Goal: Information Seeking & Learning: Learn about a topic

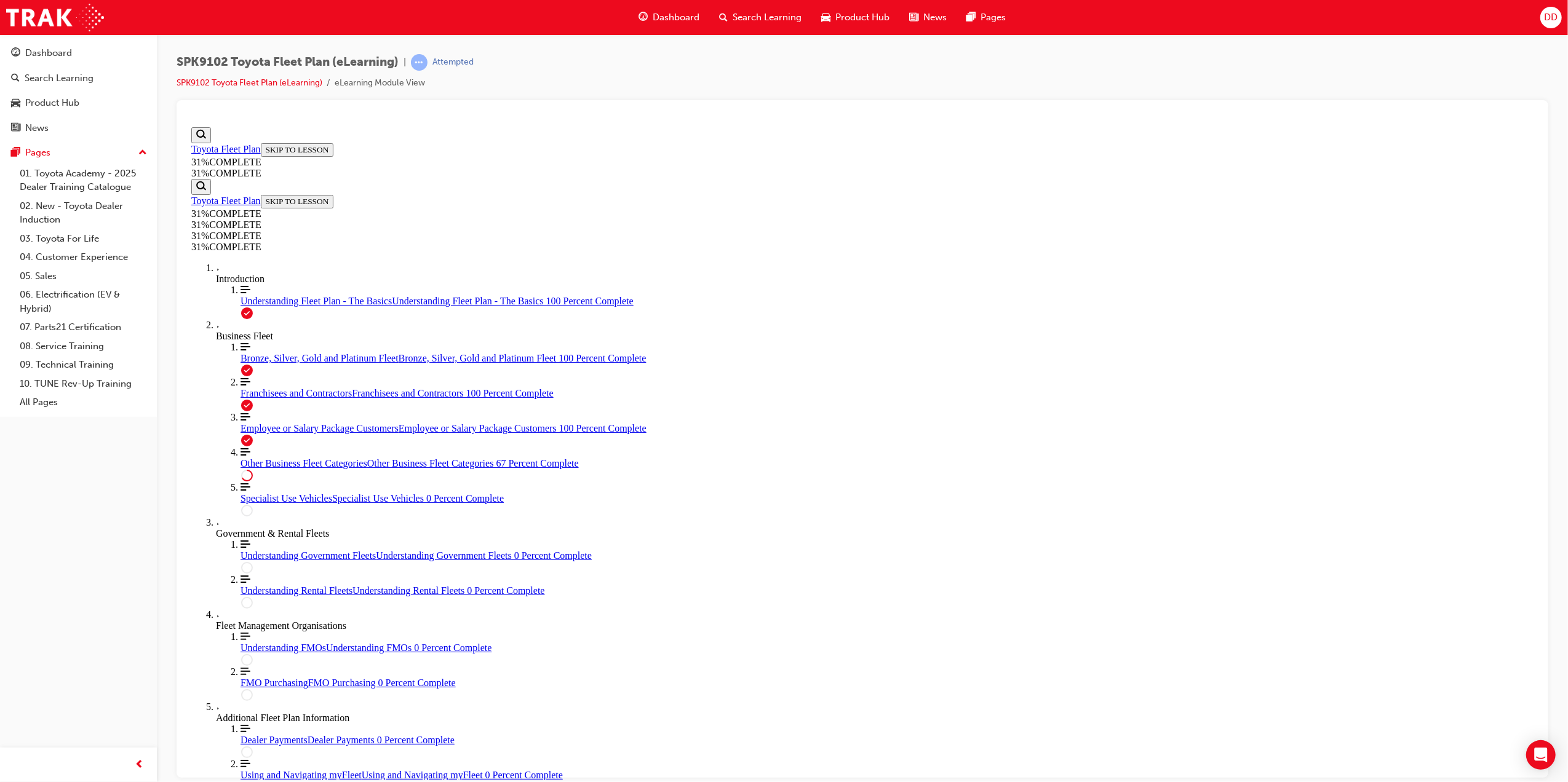
scroll to position [277, 0]
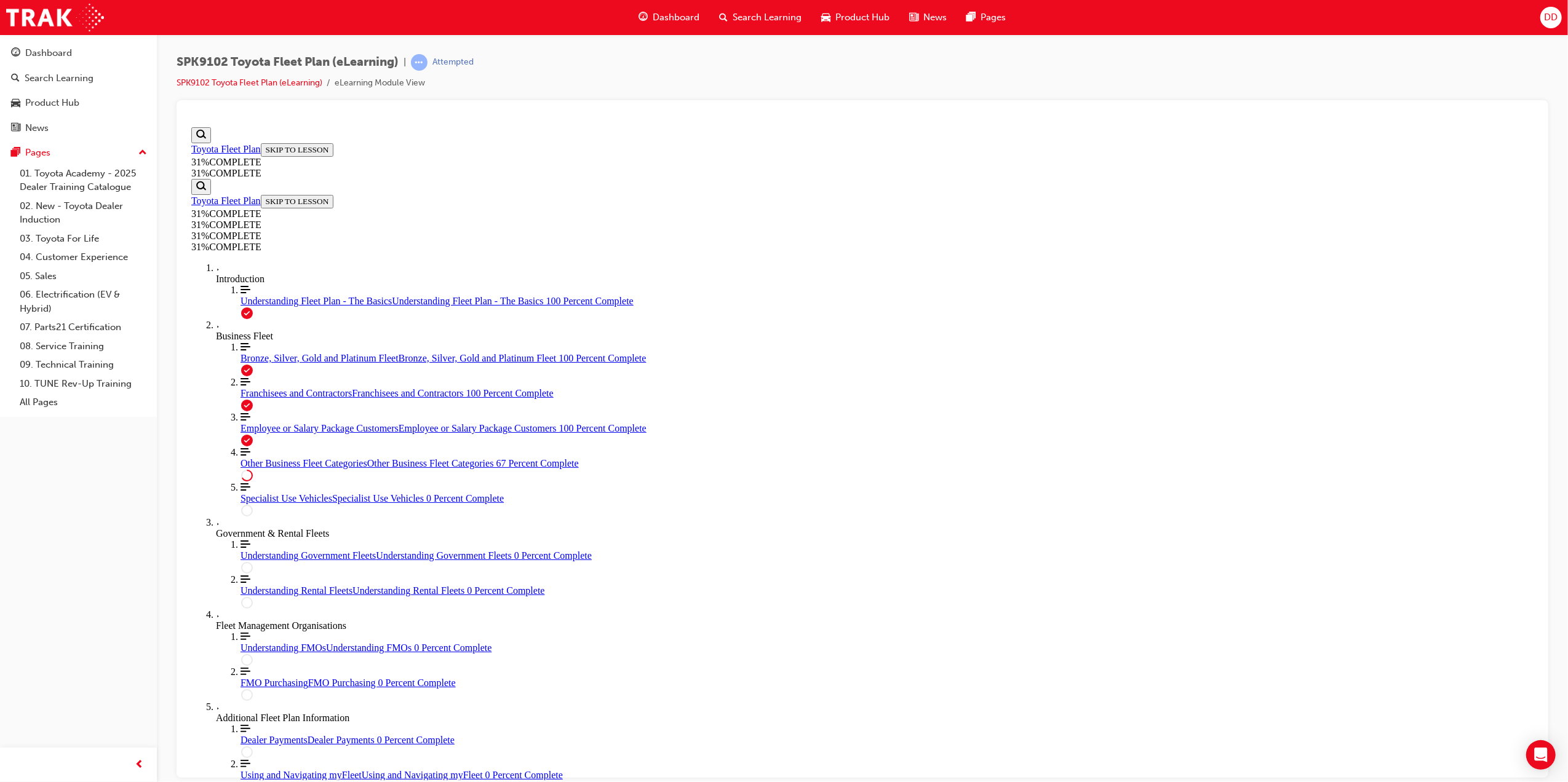
scroll to position [2581, 0]
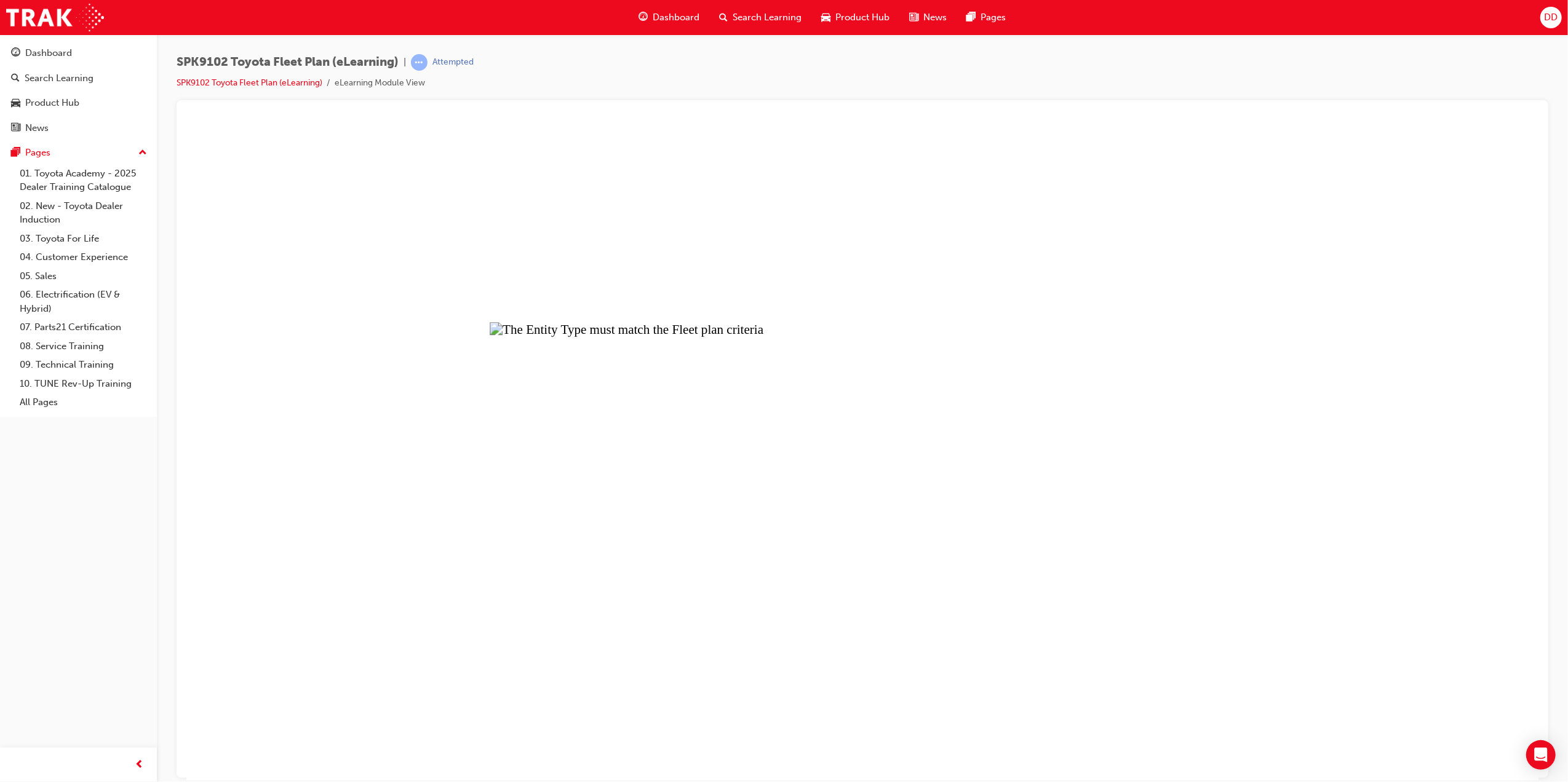
click at [881, 465] on button "Unzoom image" at bounding box center [862, 450] width 1352 height 658
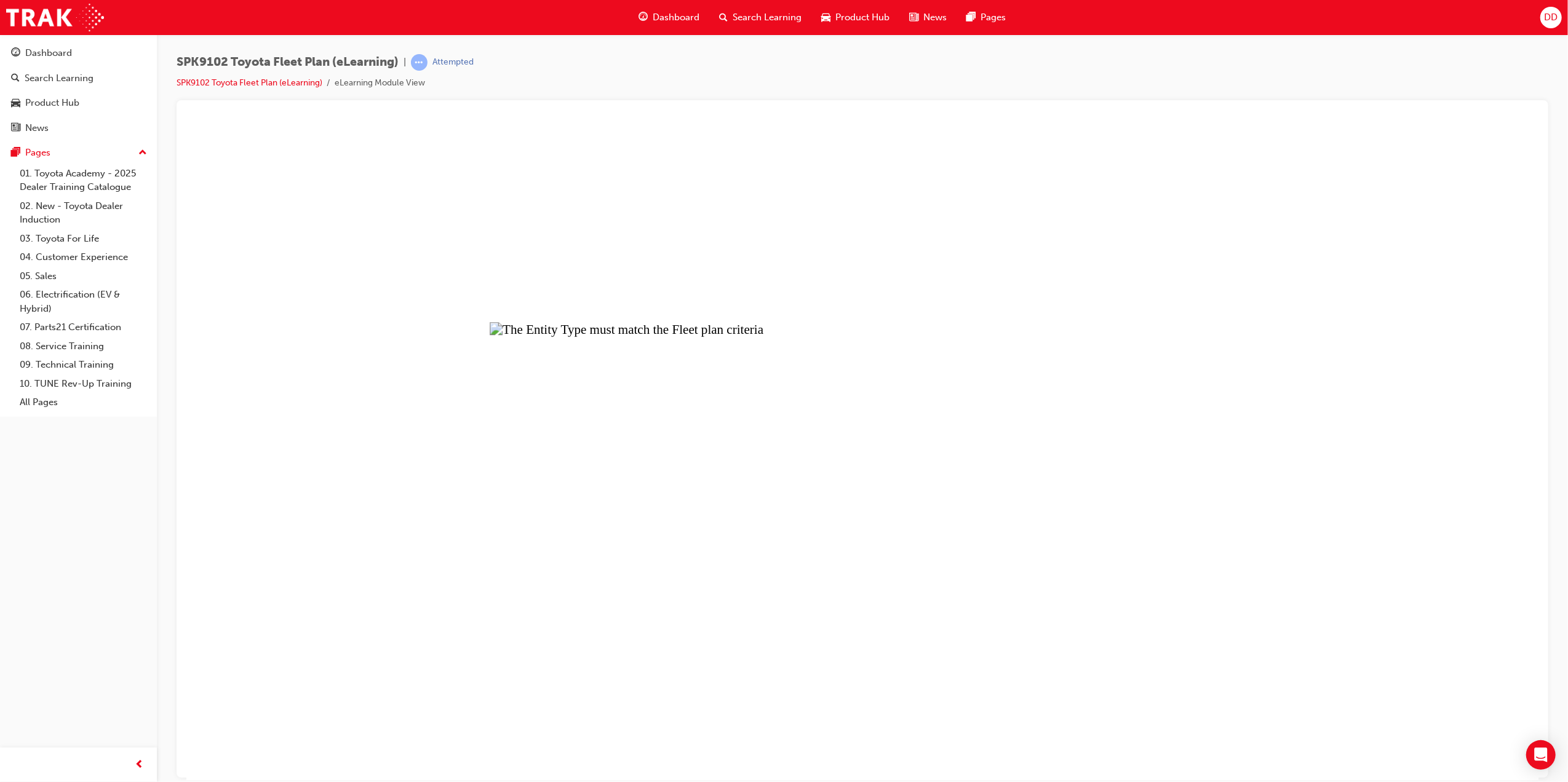
click at [918, 465] on button "Unzoom image" at bounding box center [862, 450] width 1352 height 658
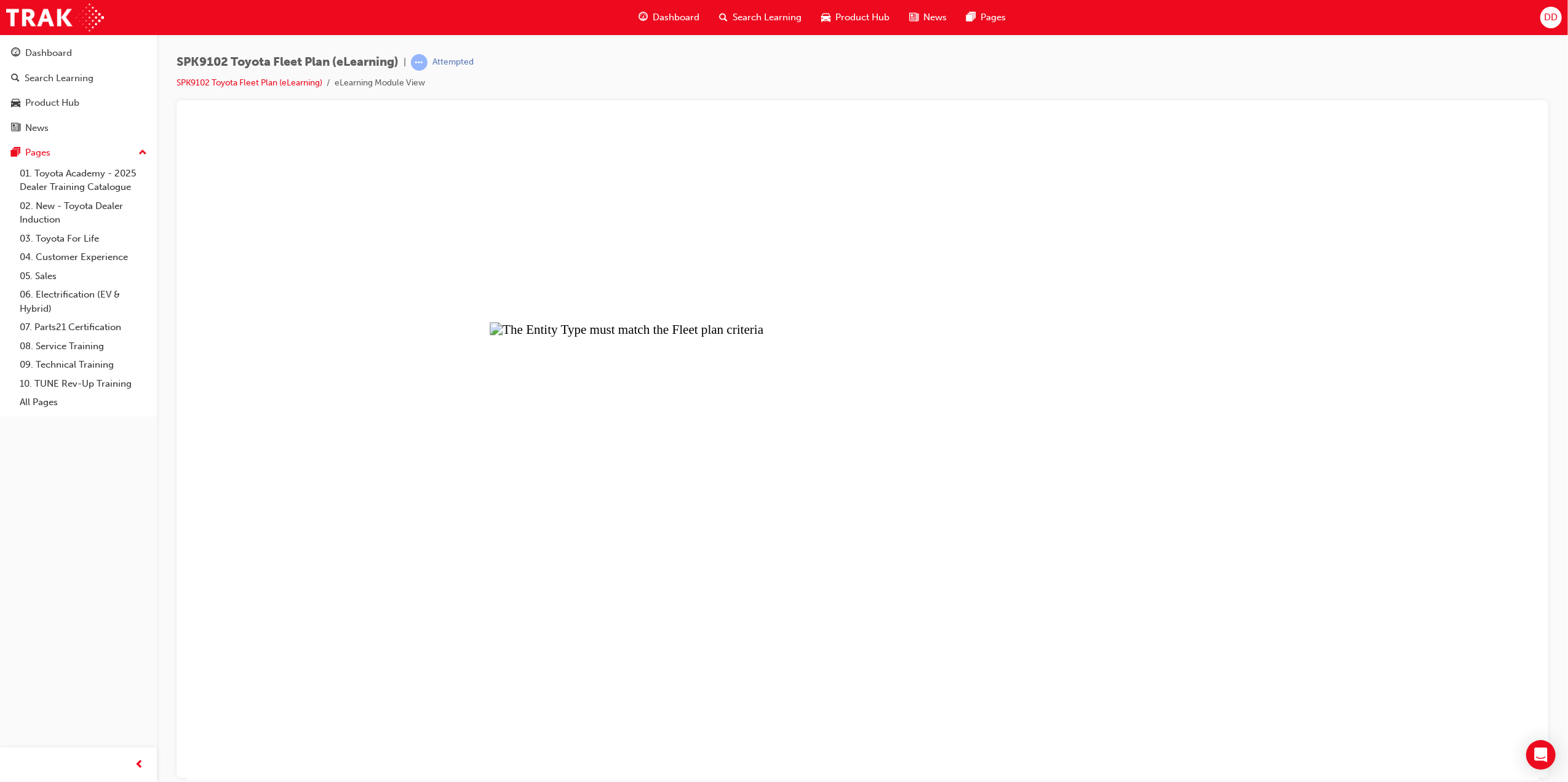
click at [920, 489] on button "Unzoom image" at bounding box center [862, 450] width 1352 height 658
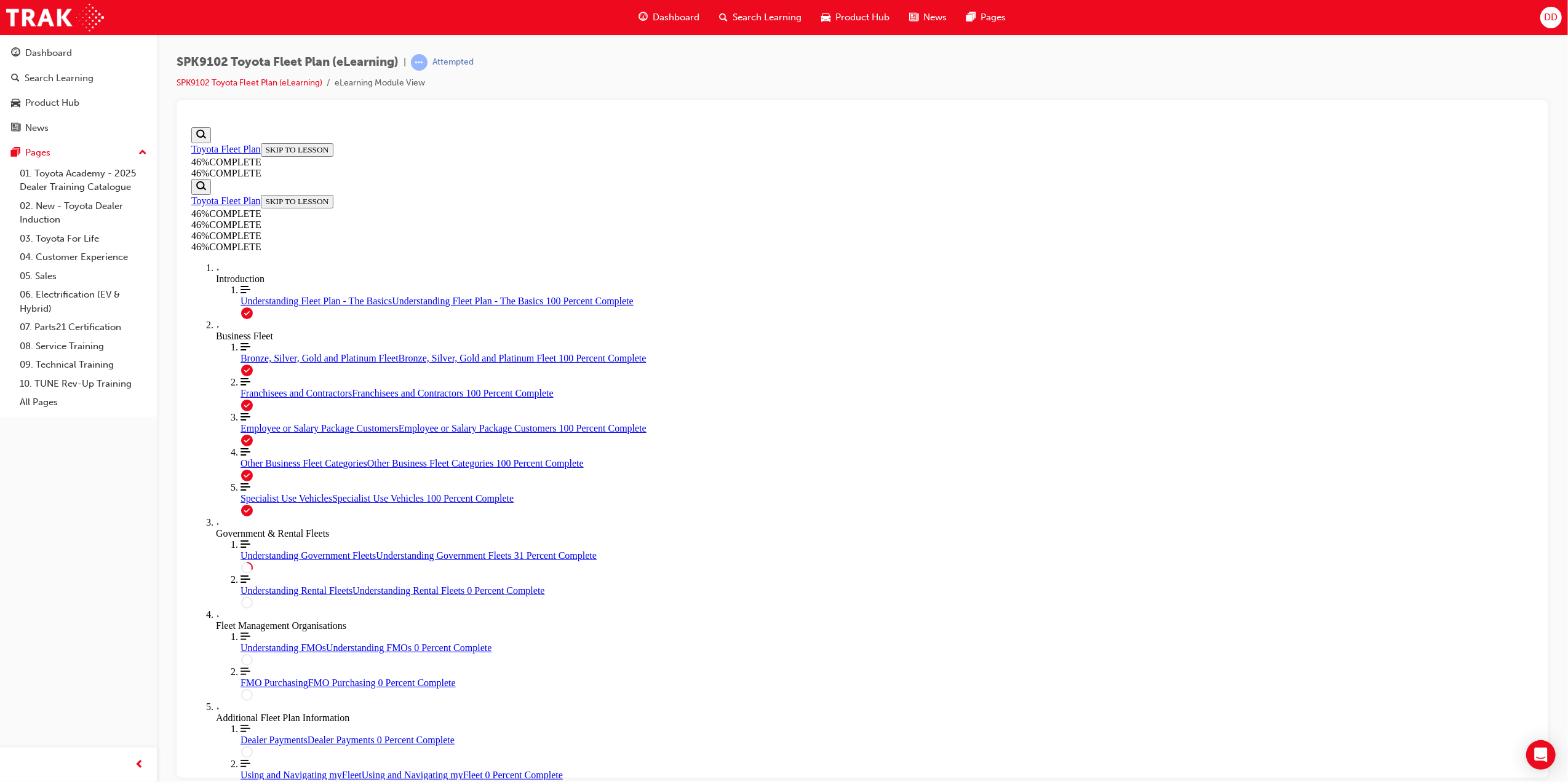
scroll to position [781, 0]
drag, startPoint x: 672, startPoint y: 342, endPoint x: 897, endPoint y: 345, distance: 225.0
drag, startPoint x: 897, startPoint y: 345, endPoint x: 963, endPoint y: 358, distance: 67.3
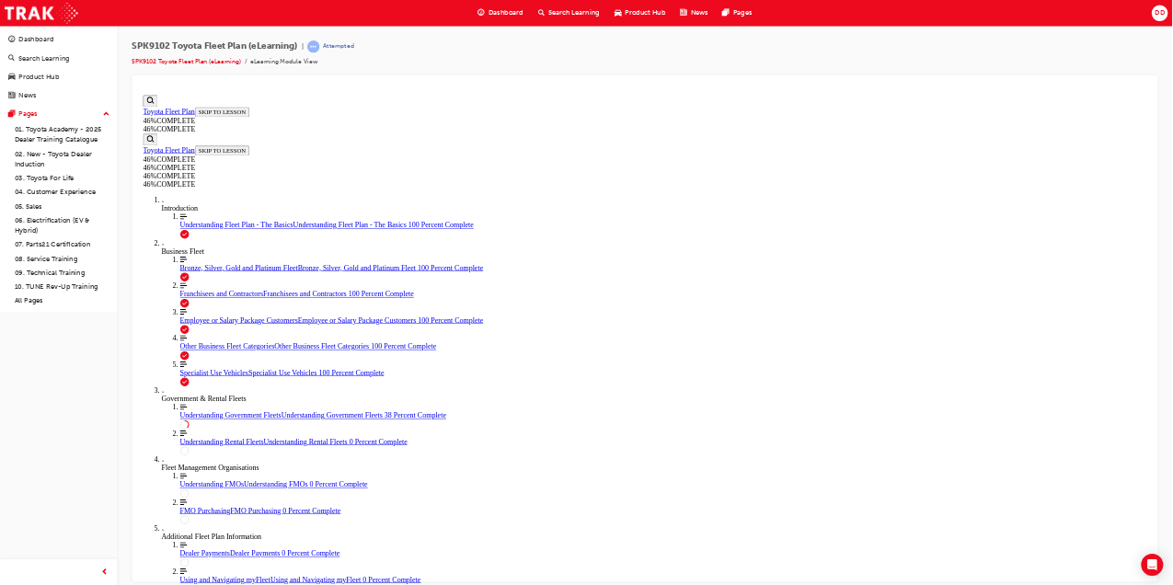
scroll to position [1658, 0]
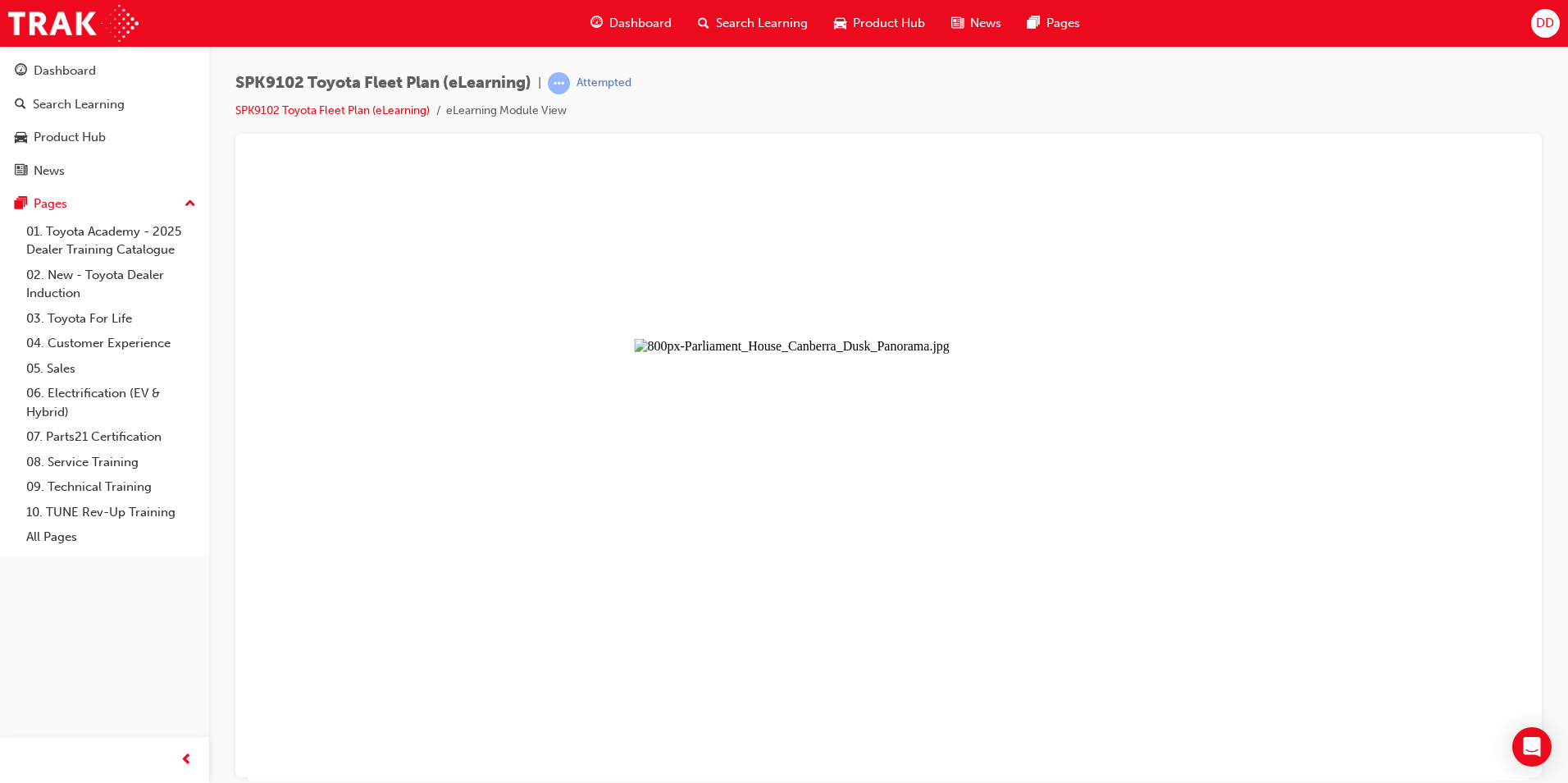
scroll to position [1489, 0]
click at [971, 499] on button "Unzoom image" at bounding box center [889, 471] width 1280 height 617
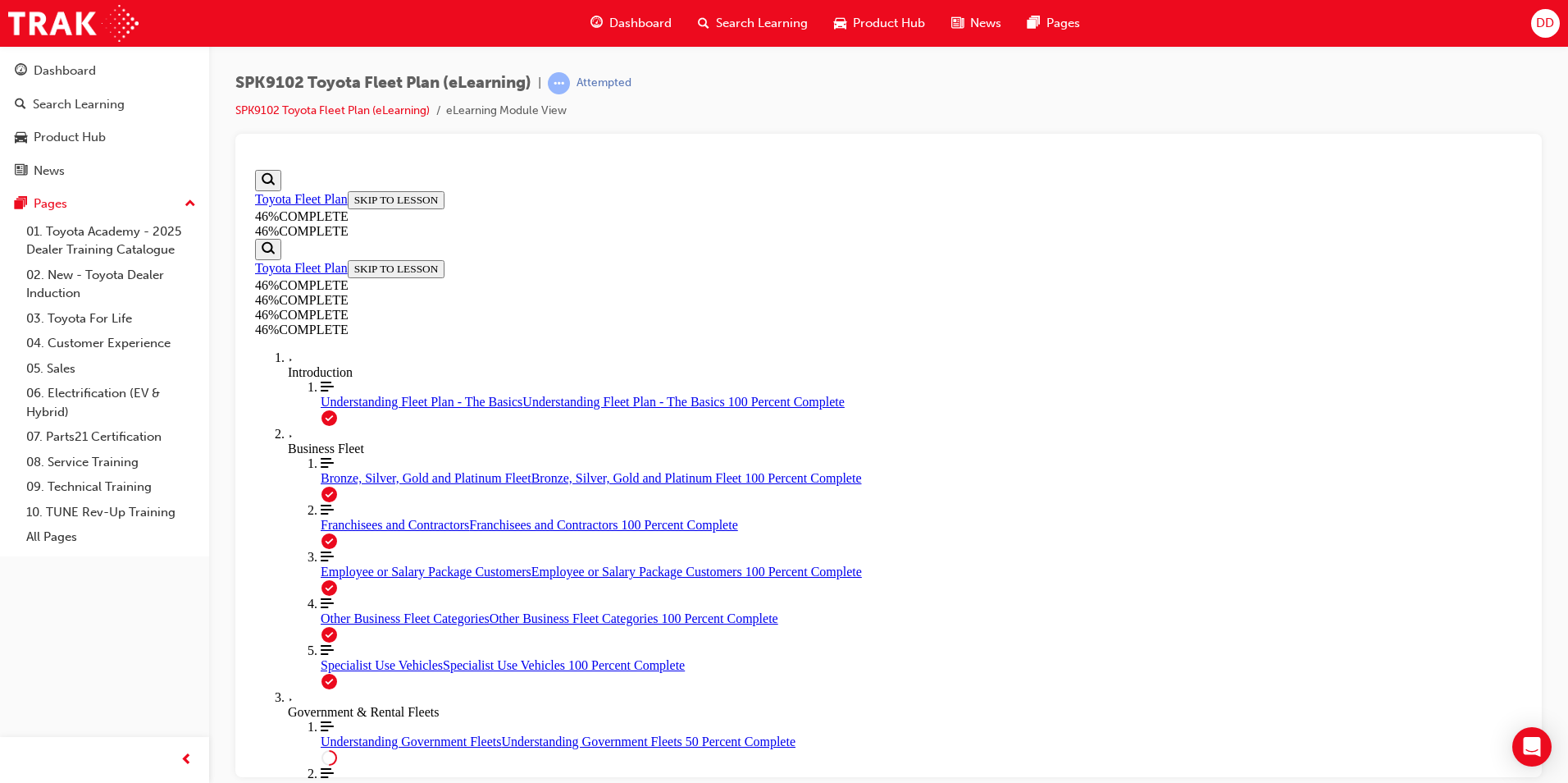
scroll to position [2392, 0]
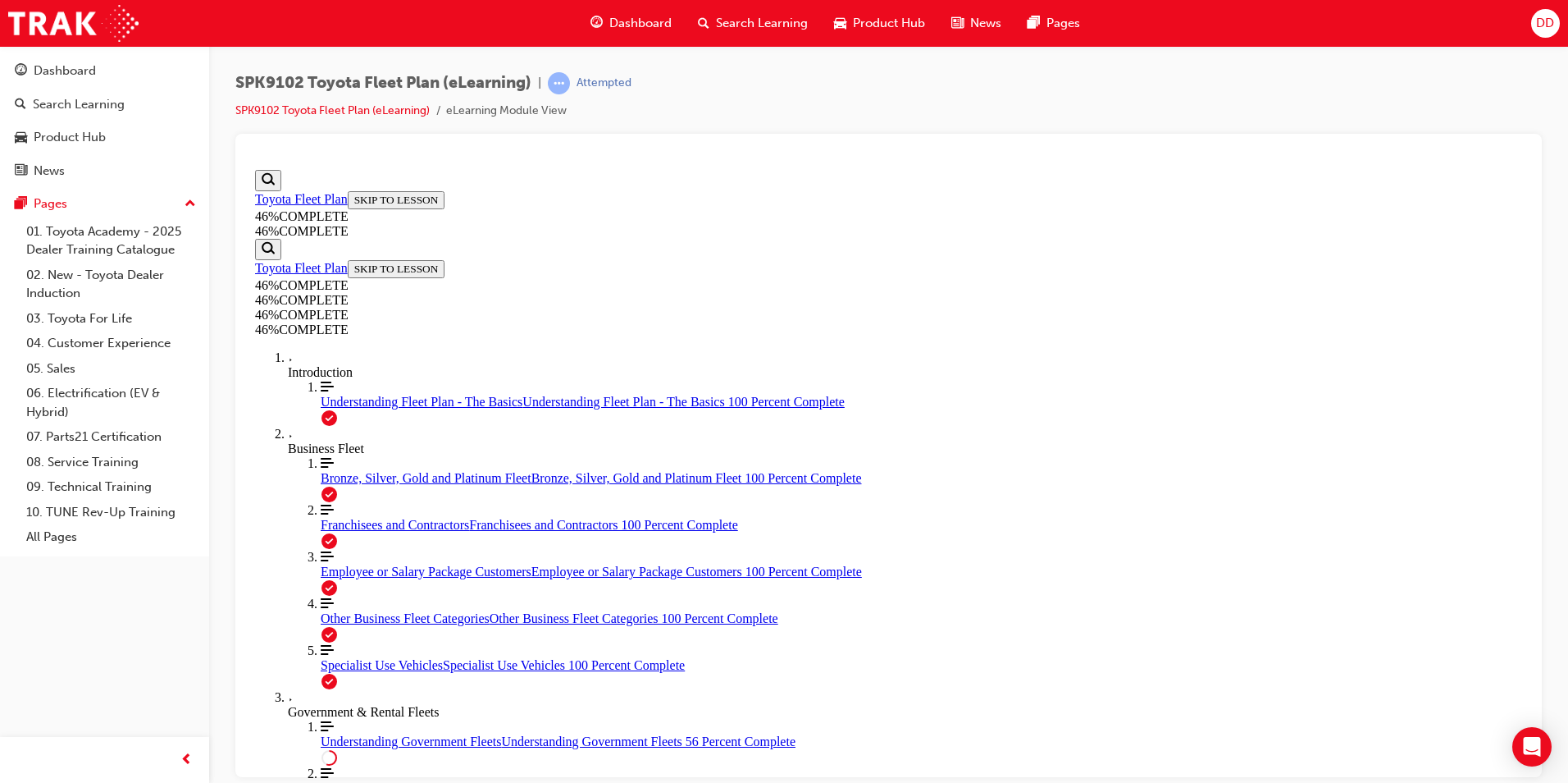
drag, startPoint x: 1059, startPoint y: 466, endPoint x: 868, endPoint y: 458, distance: 191.2
drag, startPoint x: 1064, startPoint y: 700, endPoint x: 1062, endPoint y: 646, distance: 54.0
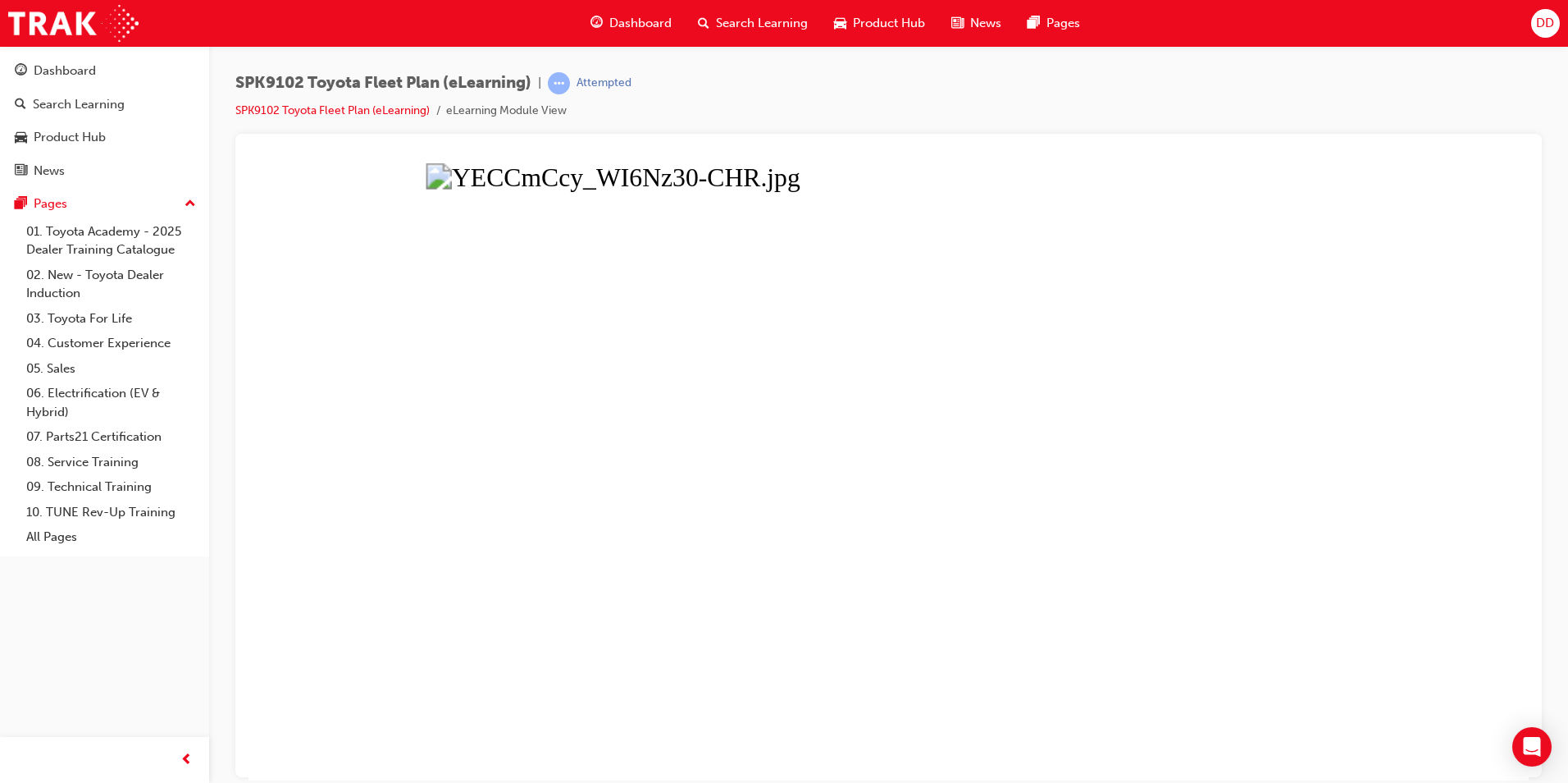
click at [1043, 301] on button "Unzoom image" at bounding box center [889, 471] width 1280 height 617
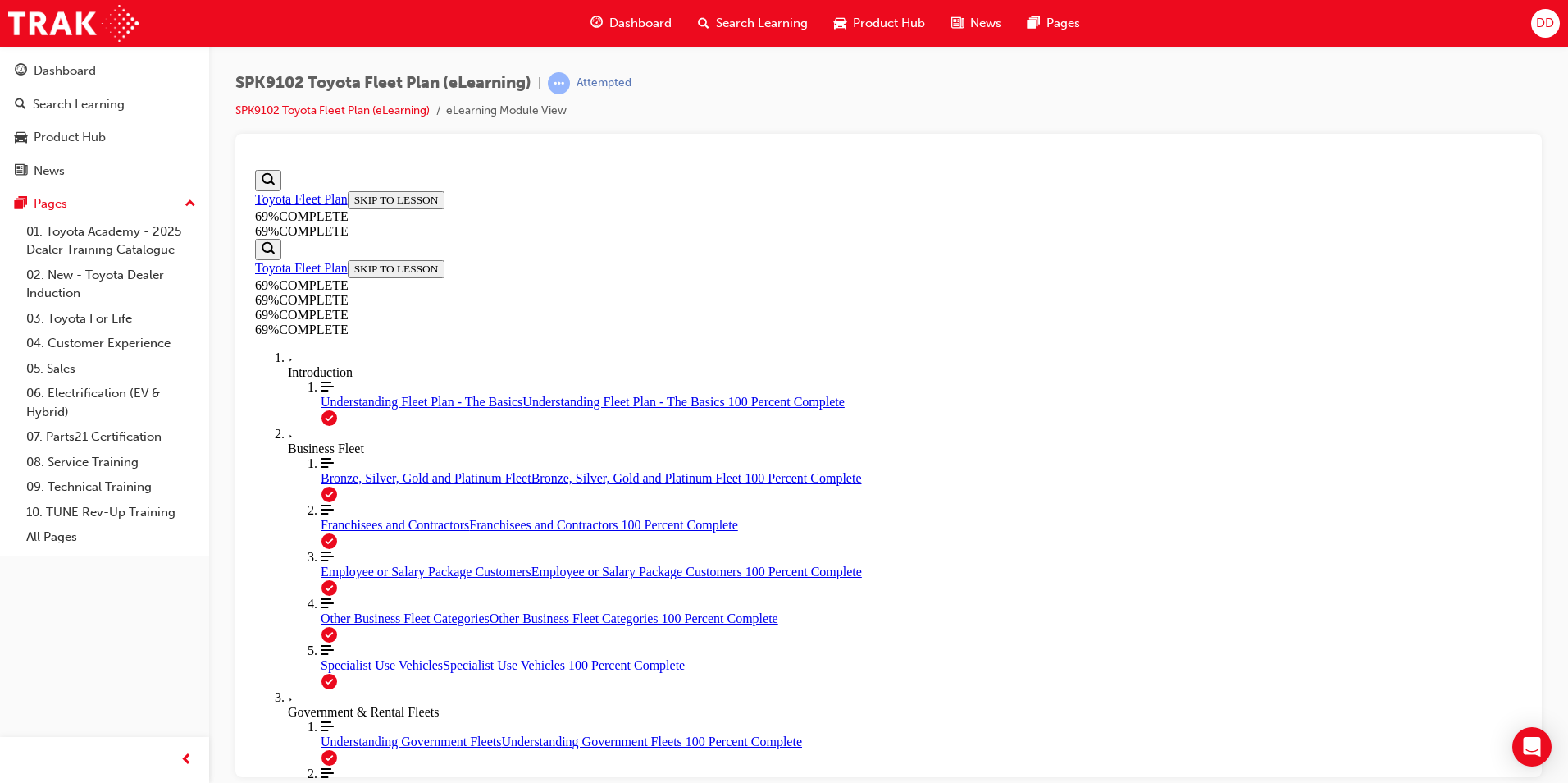
scroll to position [3257, 0]
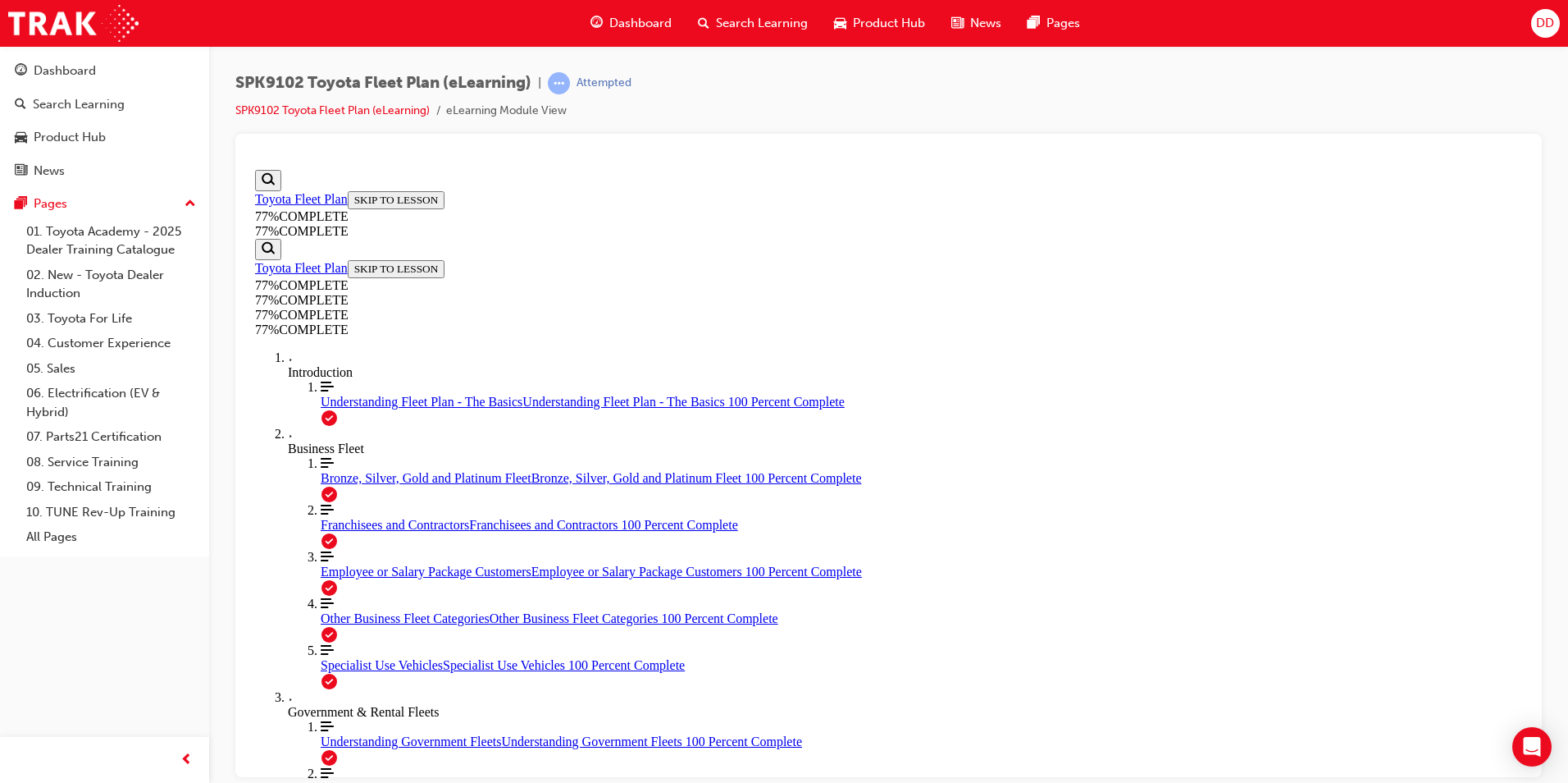
scroll to position [795, 0]
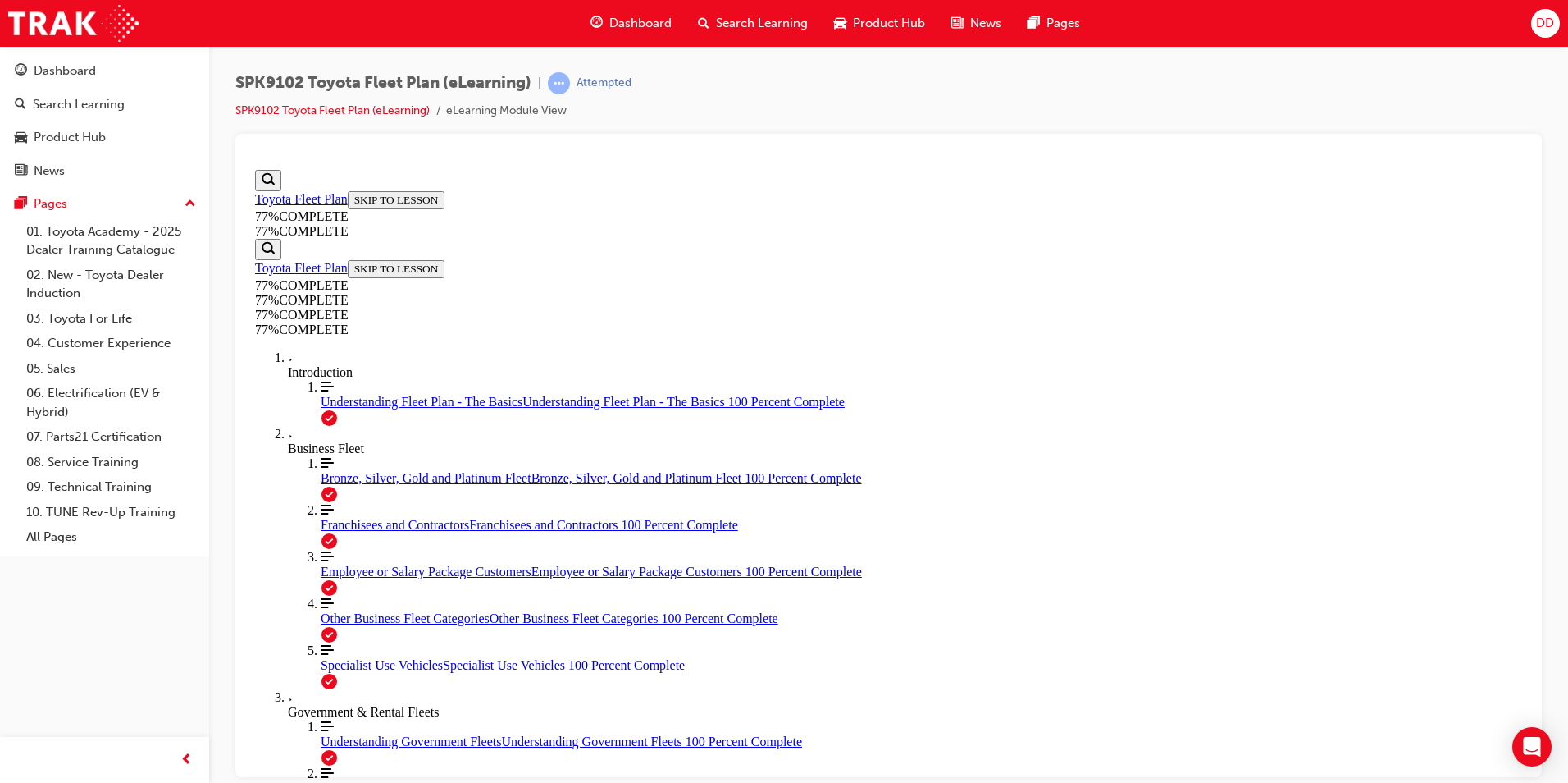
drag, startPoint x: 684, startPoint y: 255, endPoint x: 919, endPoint y: 252, distance: 235.0
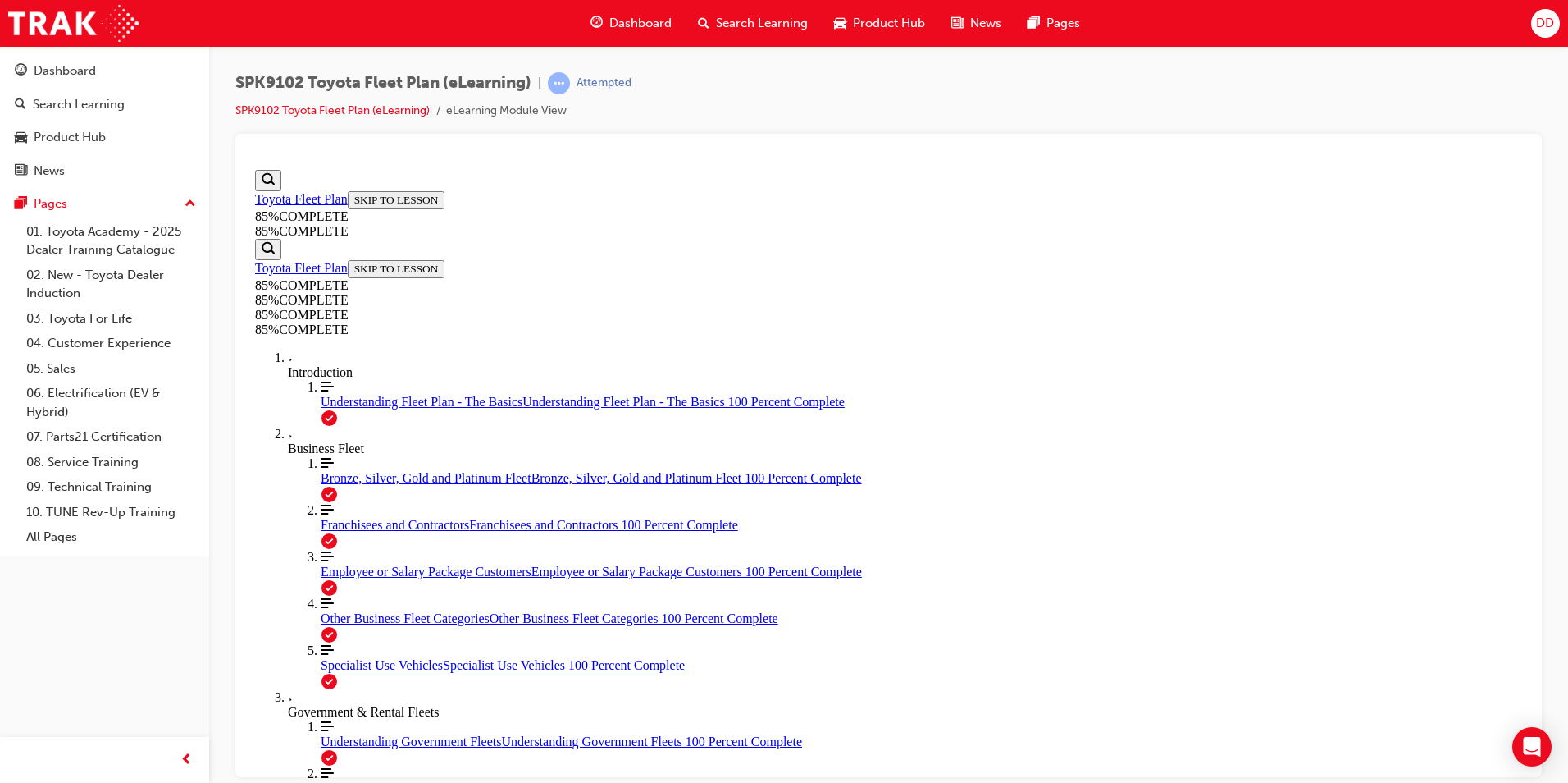
drag, startPoint x: 919, startPoint y: 252, endPoint x: 1218, endPoint y: 288, distance: 301.2
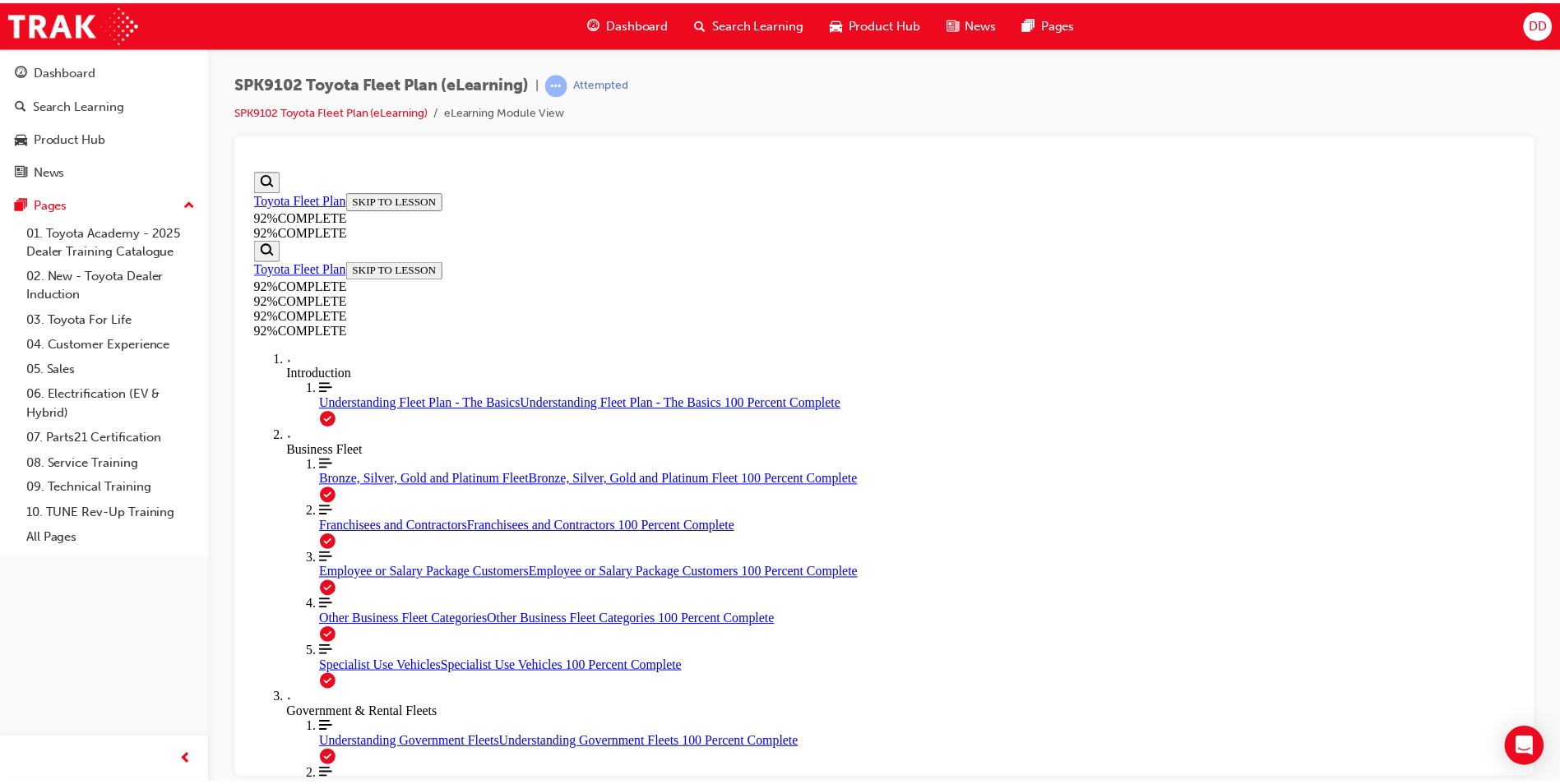
scroll to position [59, 0]
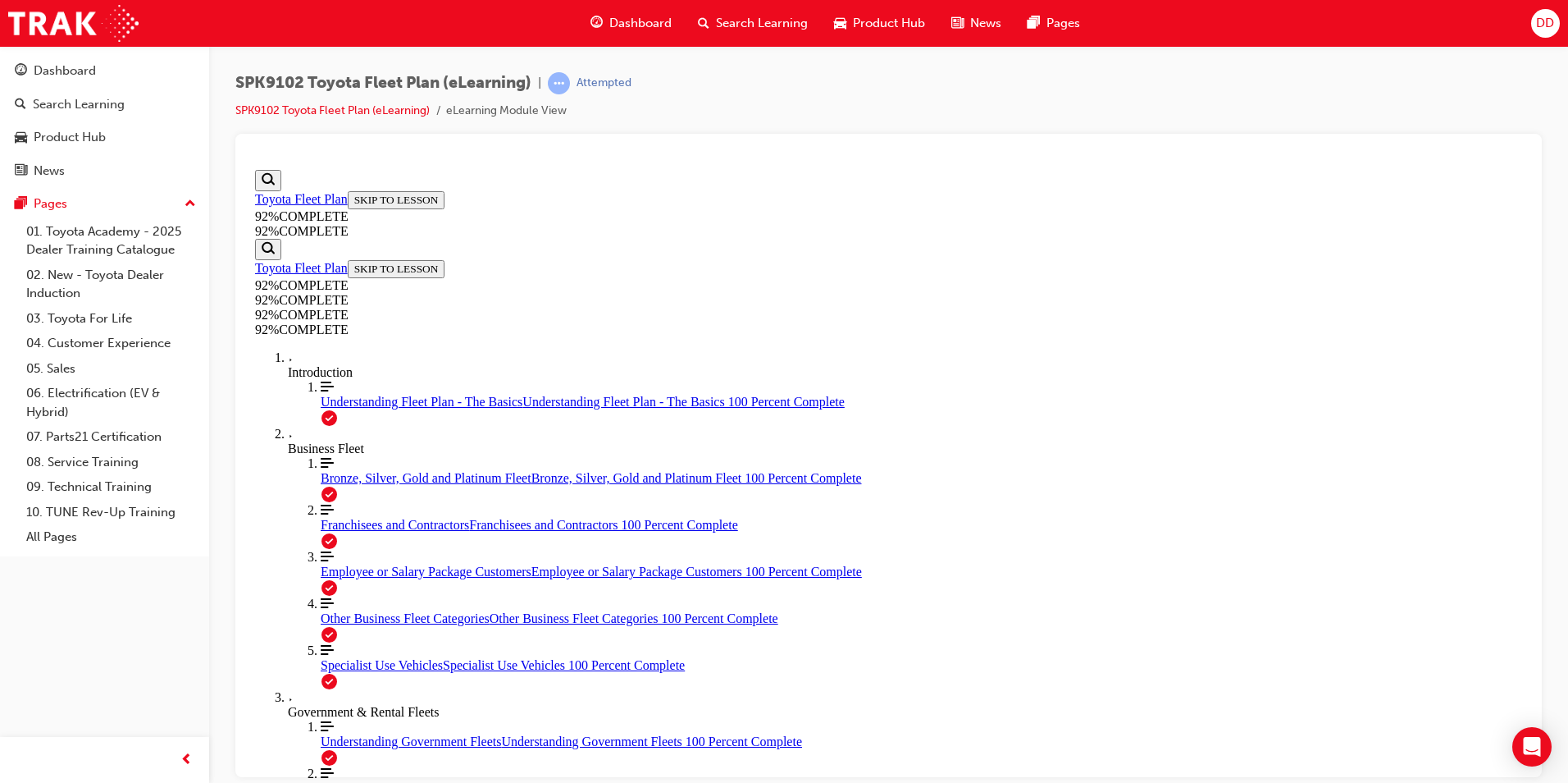
drag, startPoint x: 897, startPoint y: 434, endPoint x: 1092, endPoint y: 441, distance: 195.1
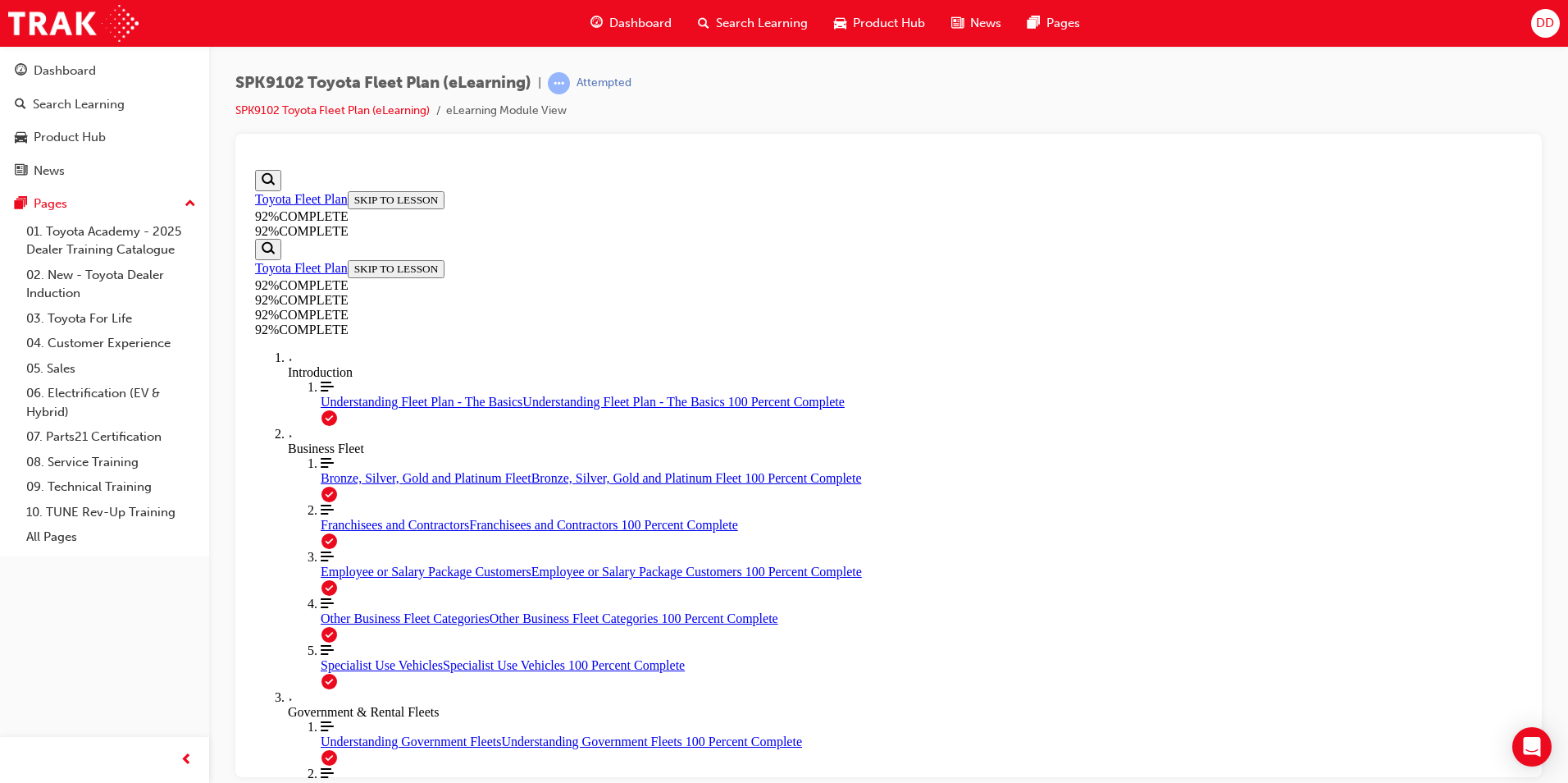
drag, startPoint x: 915, startPoint y: 514, endPoint x: 1112, endPoint y: 516, distance: 197.0
drag, startPoint x: 924, startPoint y: 589, endPoint x: 1128, endPoint y: 592, distance: 204.0
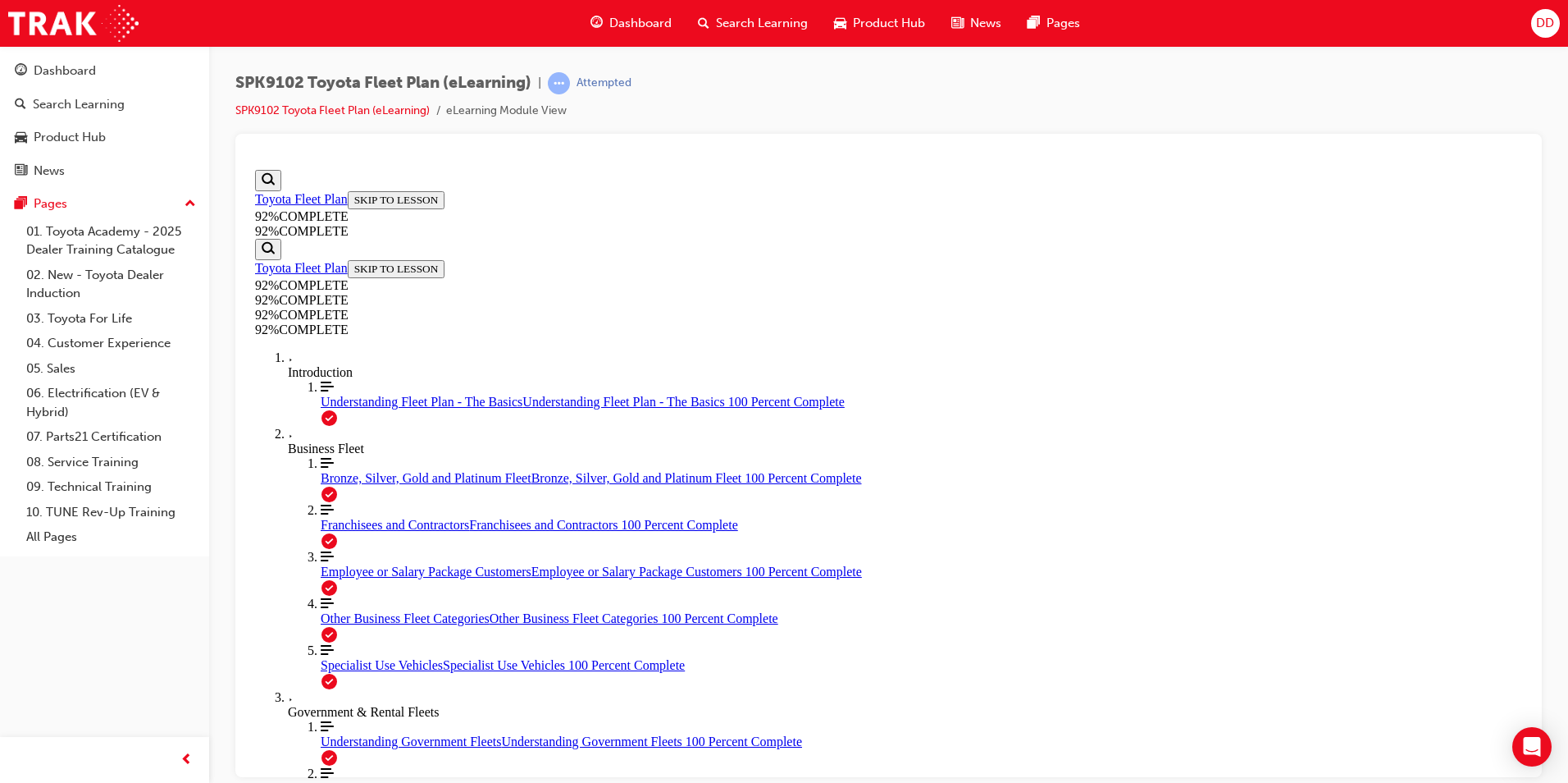
scroll to position [103, 0]
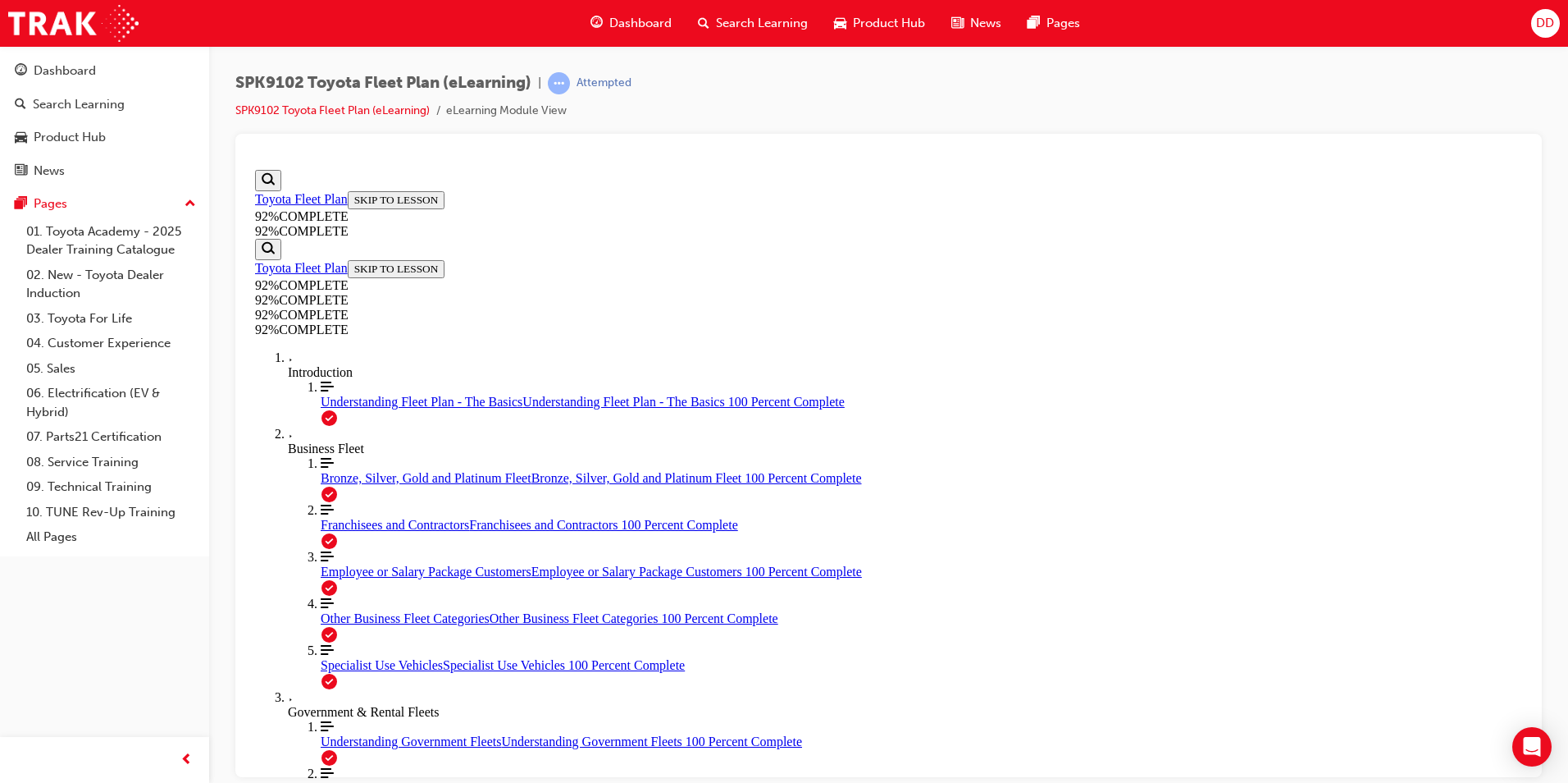
scroll to position [59, 0]
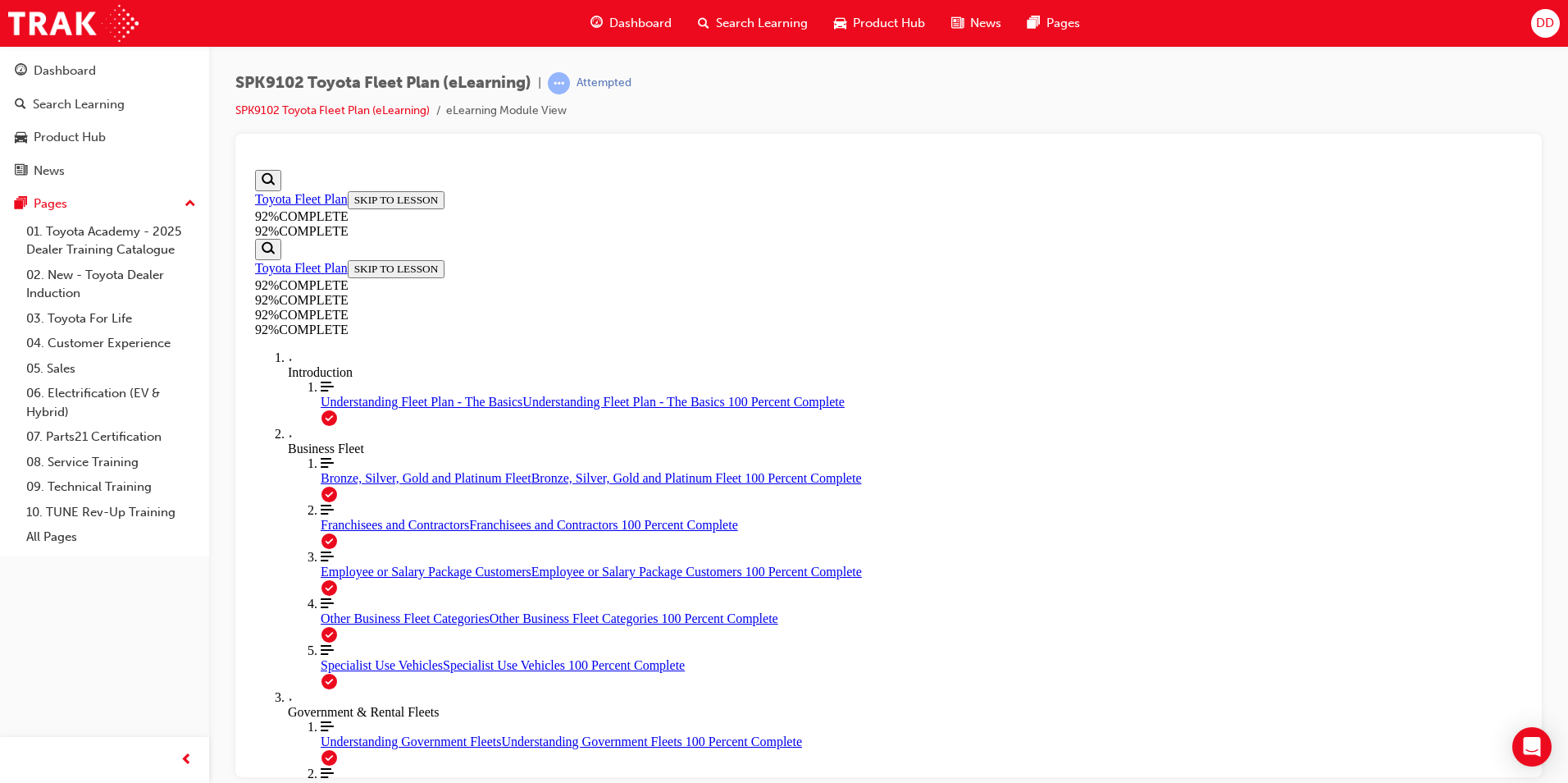
scroll to position [120, 0]
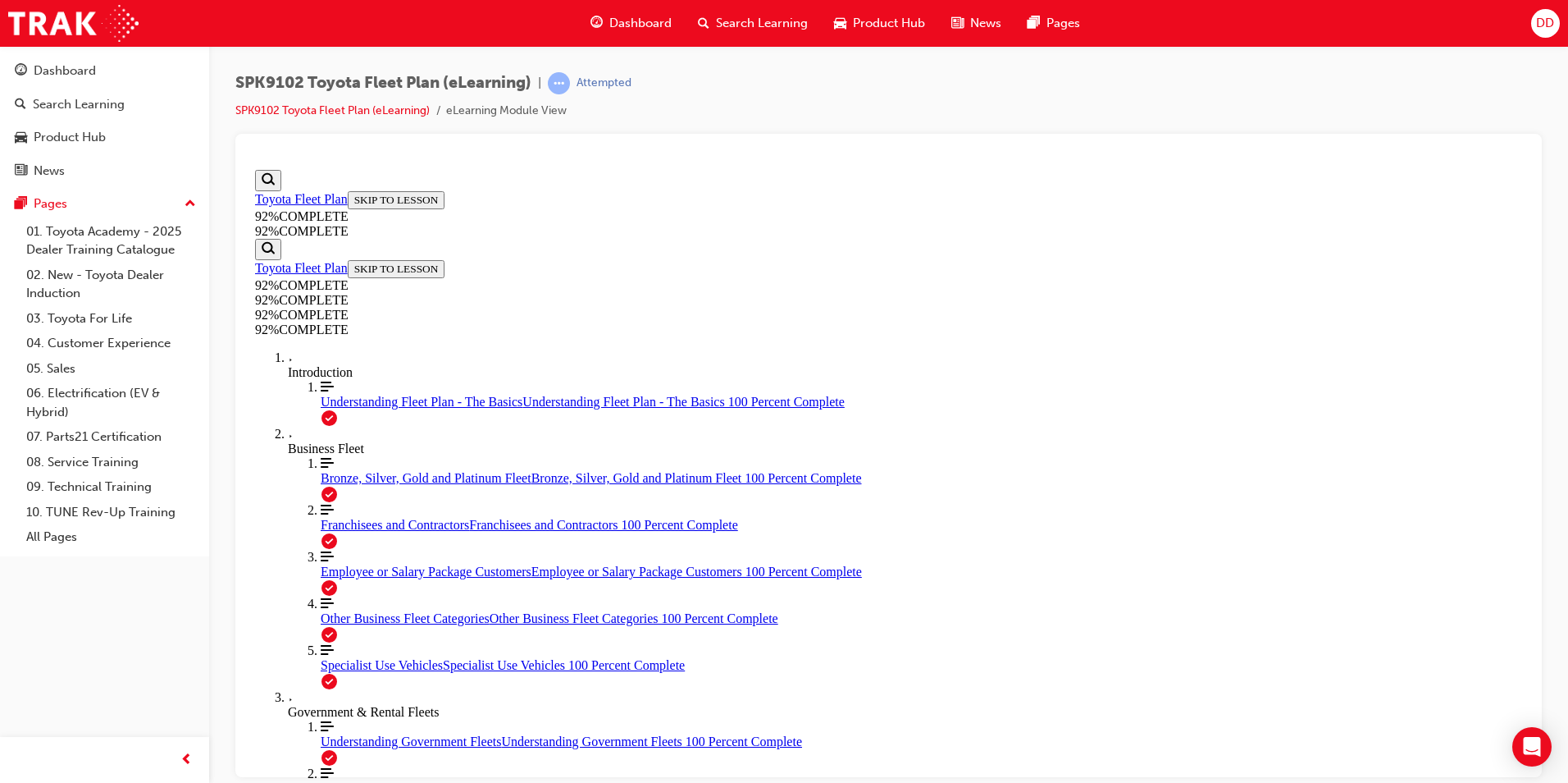
drag, startPoint x: 1070, startPoint y: 462, endPoint x: 1058, endPoint y: 531, distance: 70.0
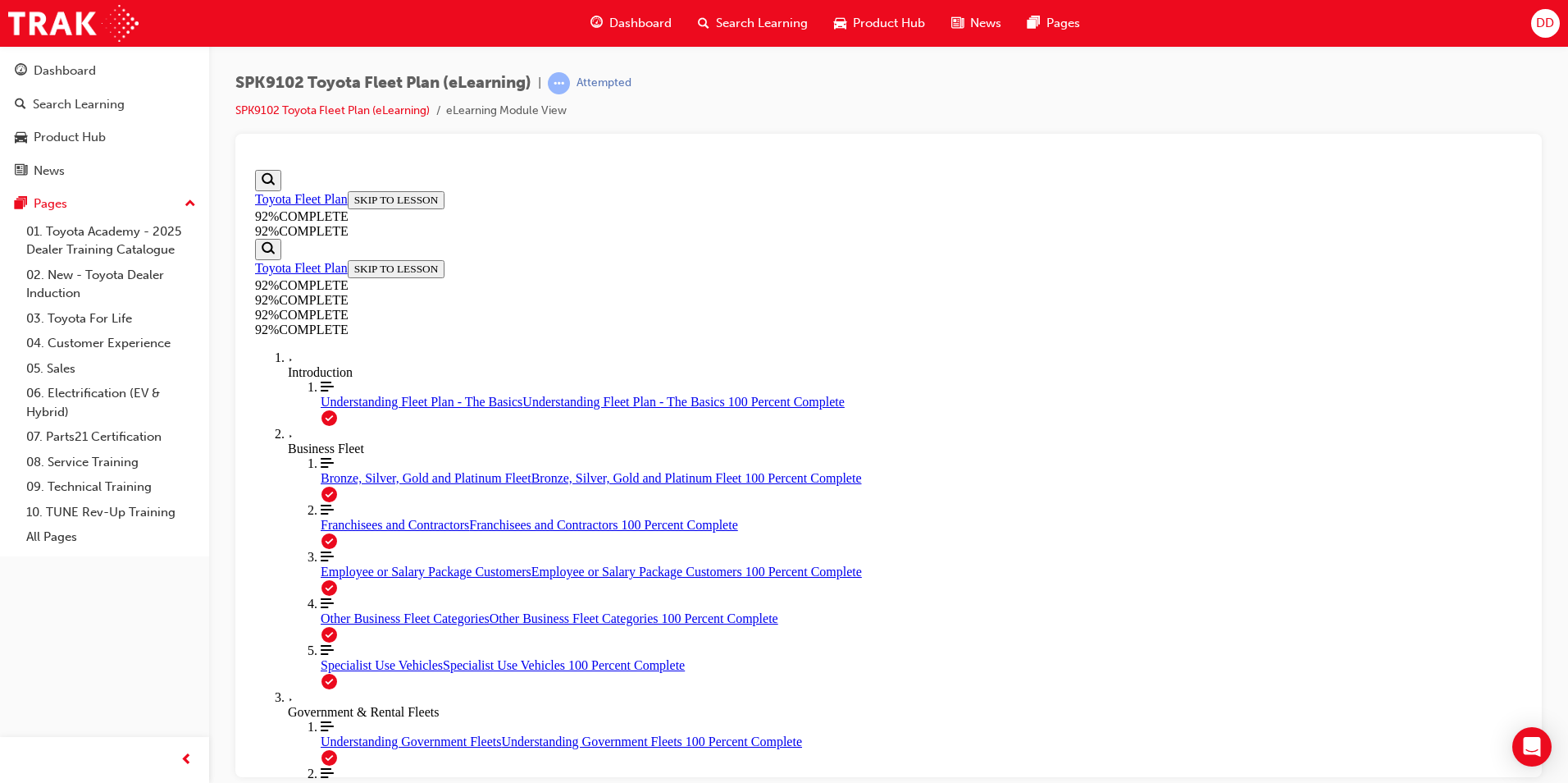
scroll to position [213, 0]
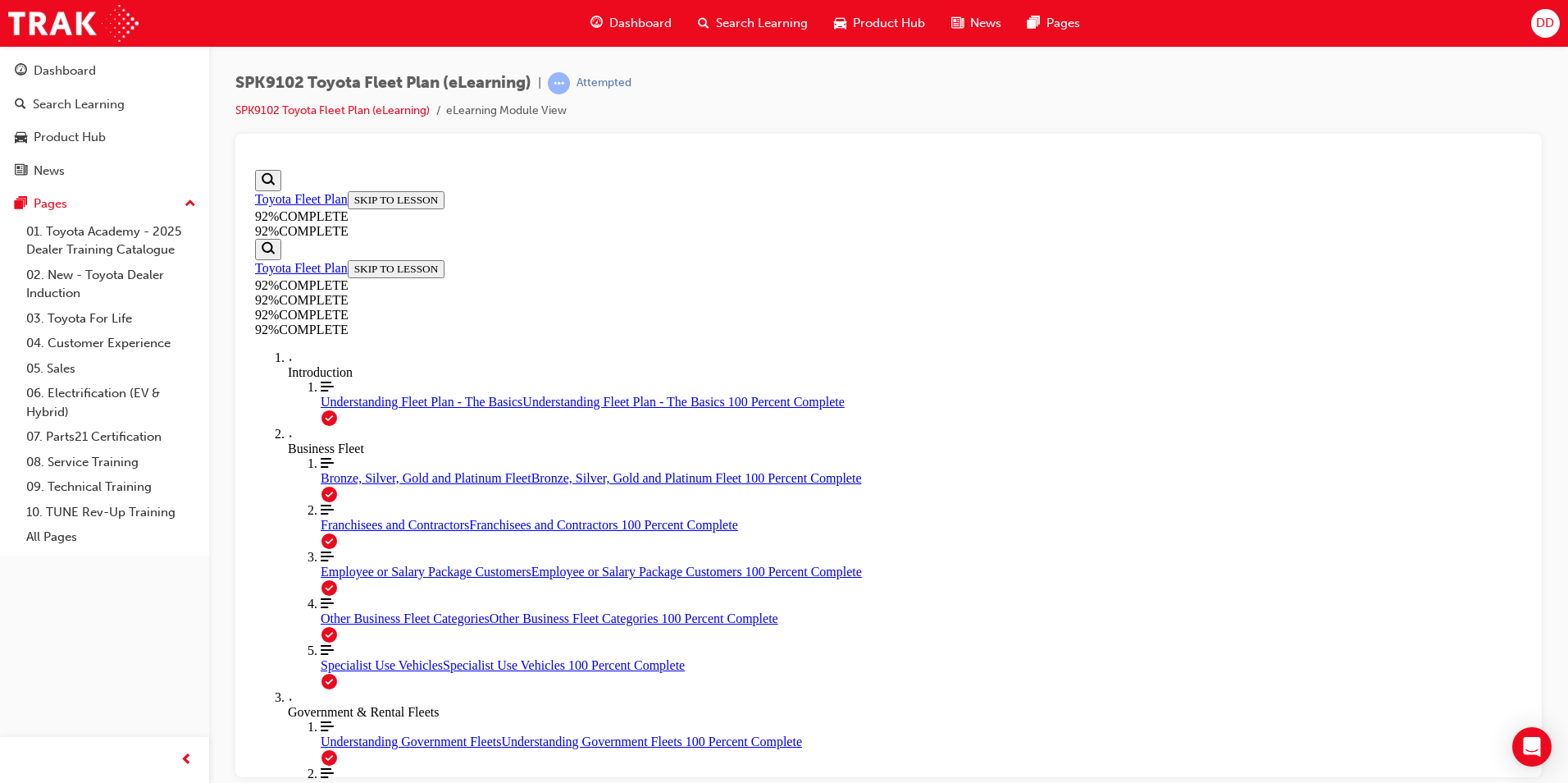
drag, startPoint x: 1042, startPoint y: 581, endPoint x: 1132, endPoint y: 680, distance: 133.8
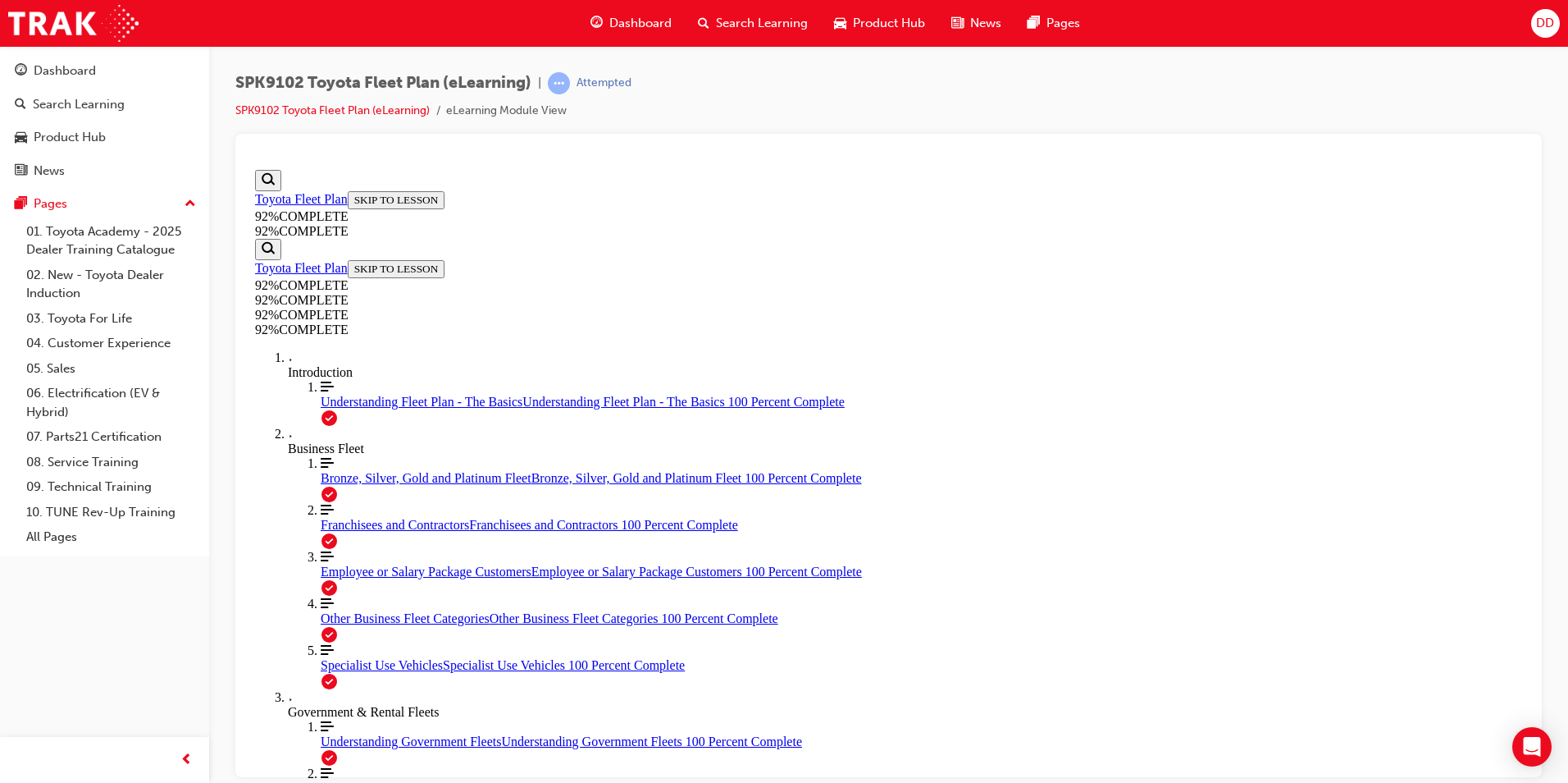
drag, startPoint x: 710, startPoint y: 465, endPoint x: 833, endPoint y: 459, distance: 123.1
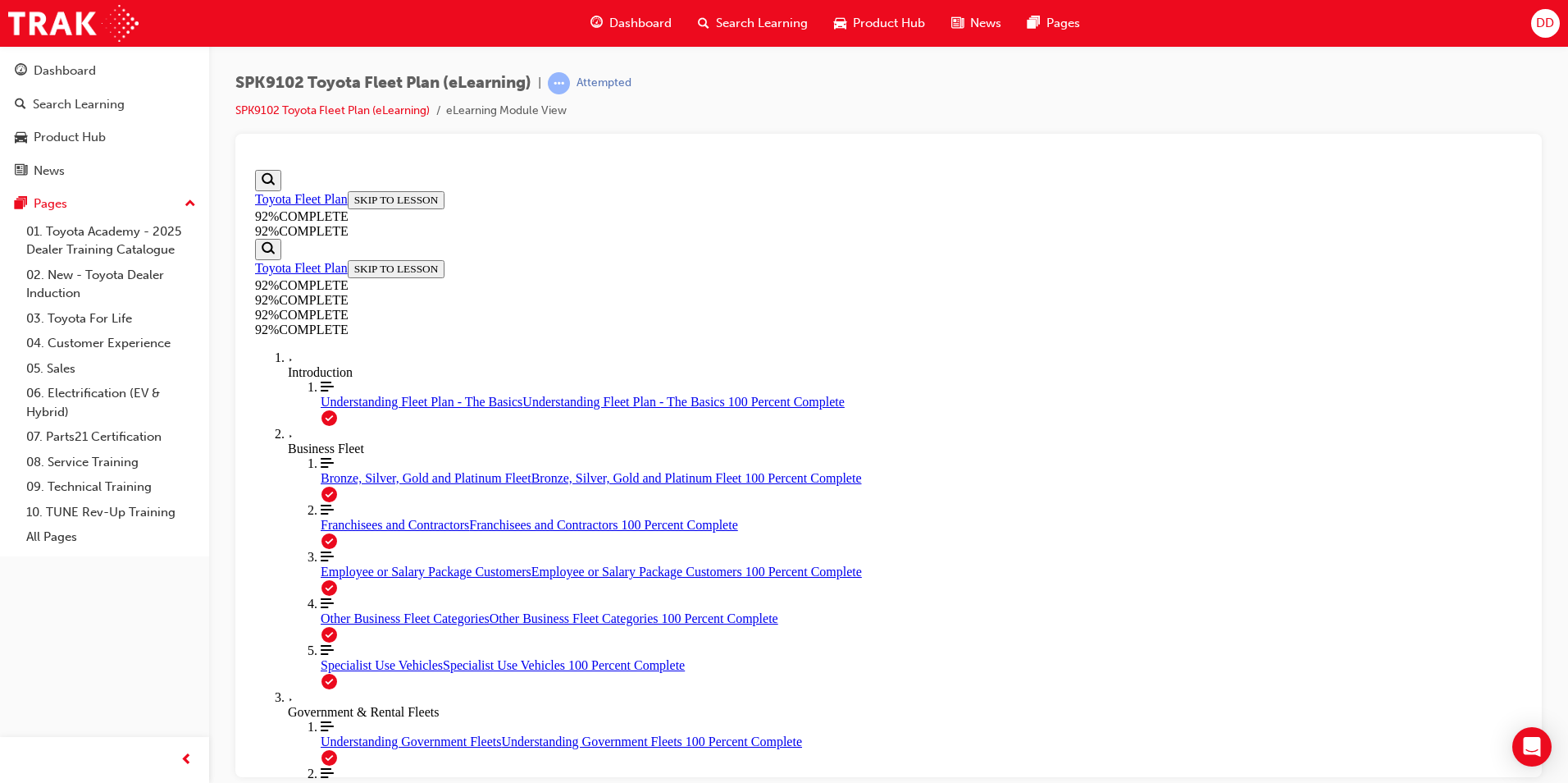
scroll to position [164, 0]
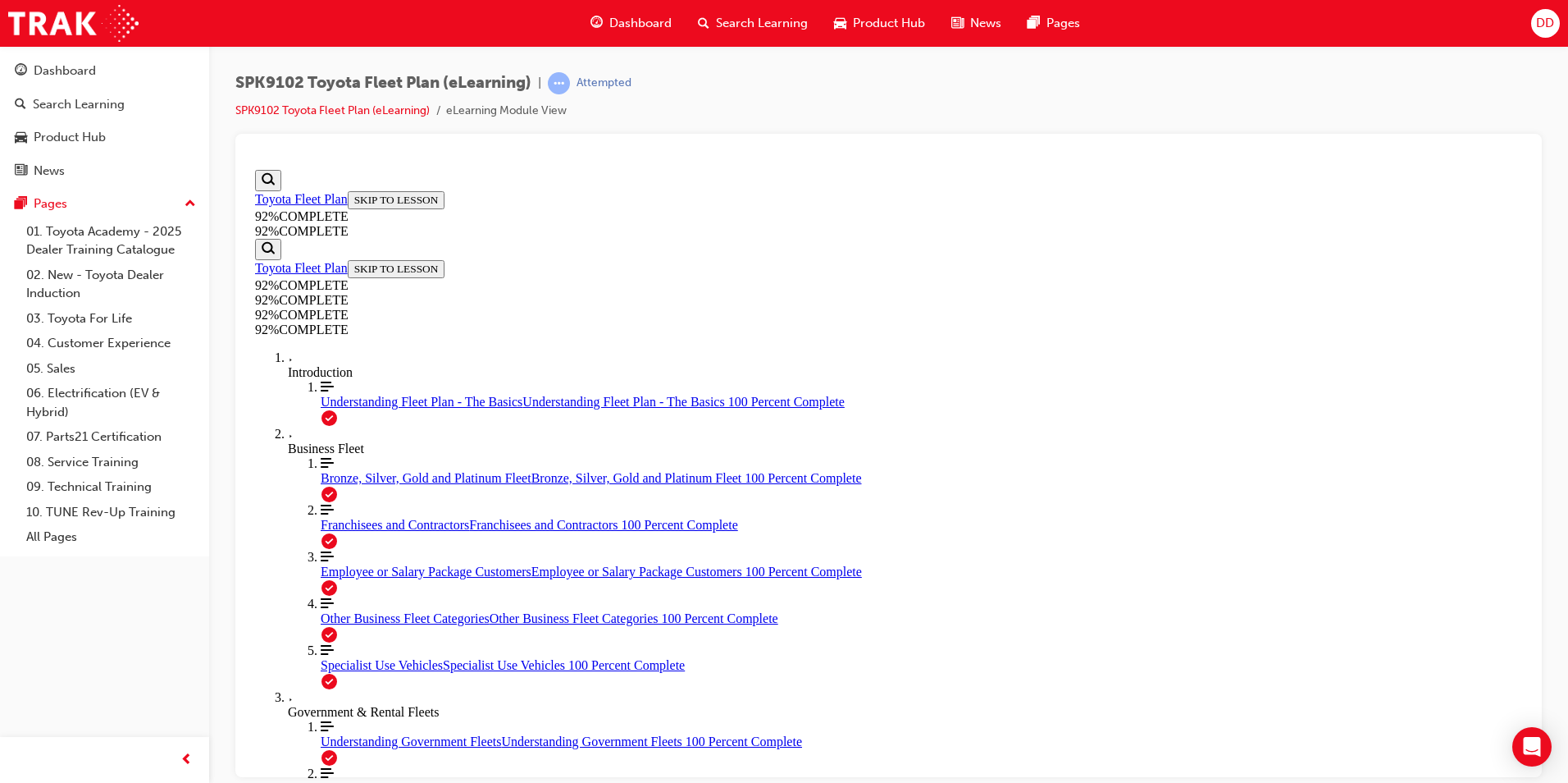
scroll to position [231, 0]
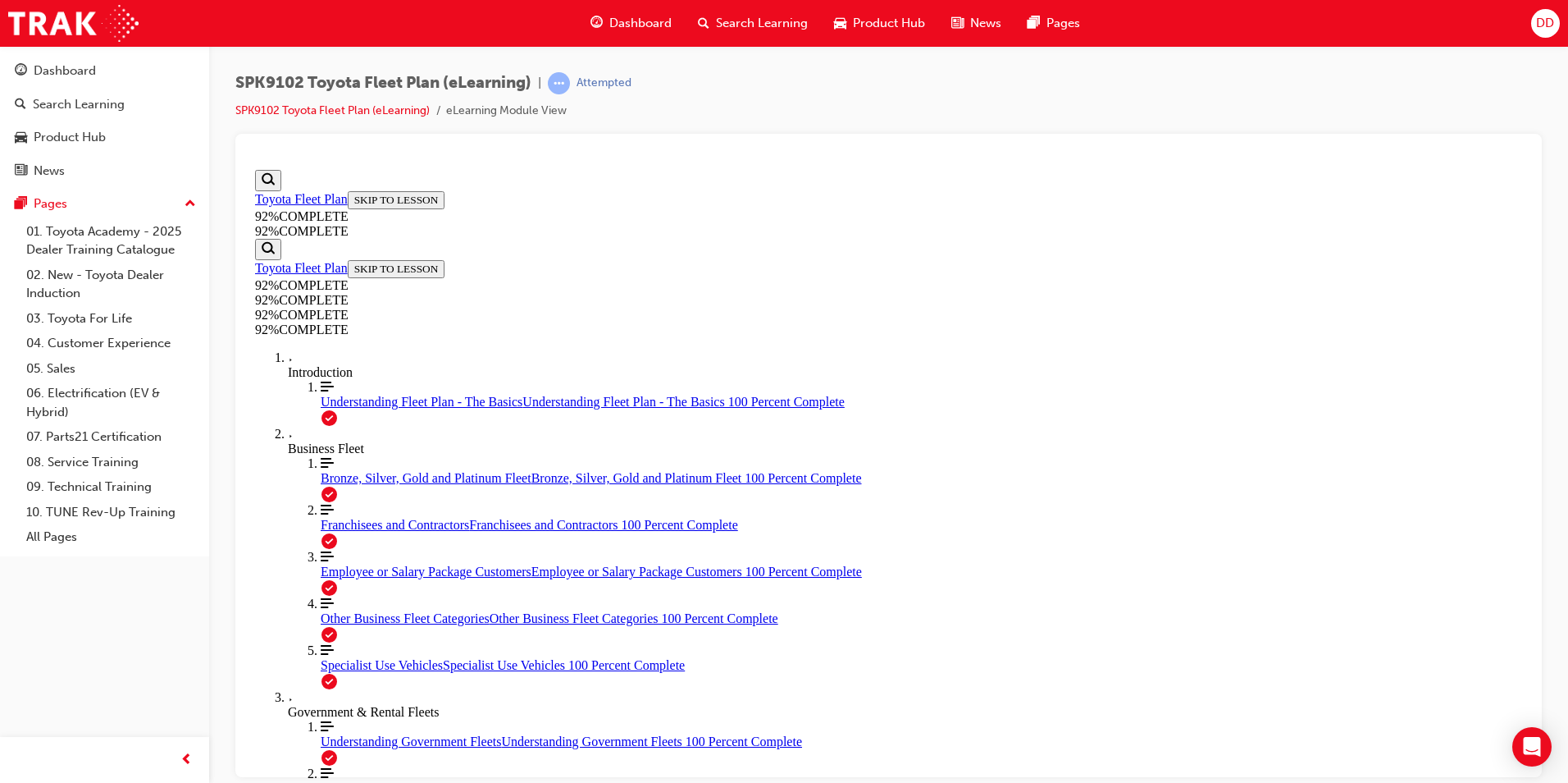
scroll to position [179, 0]
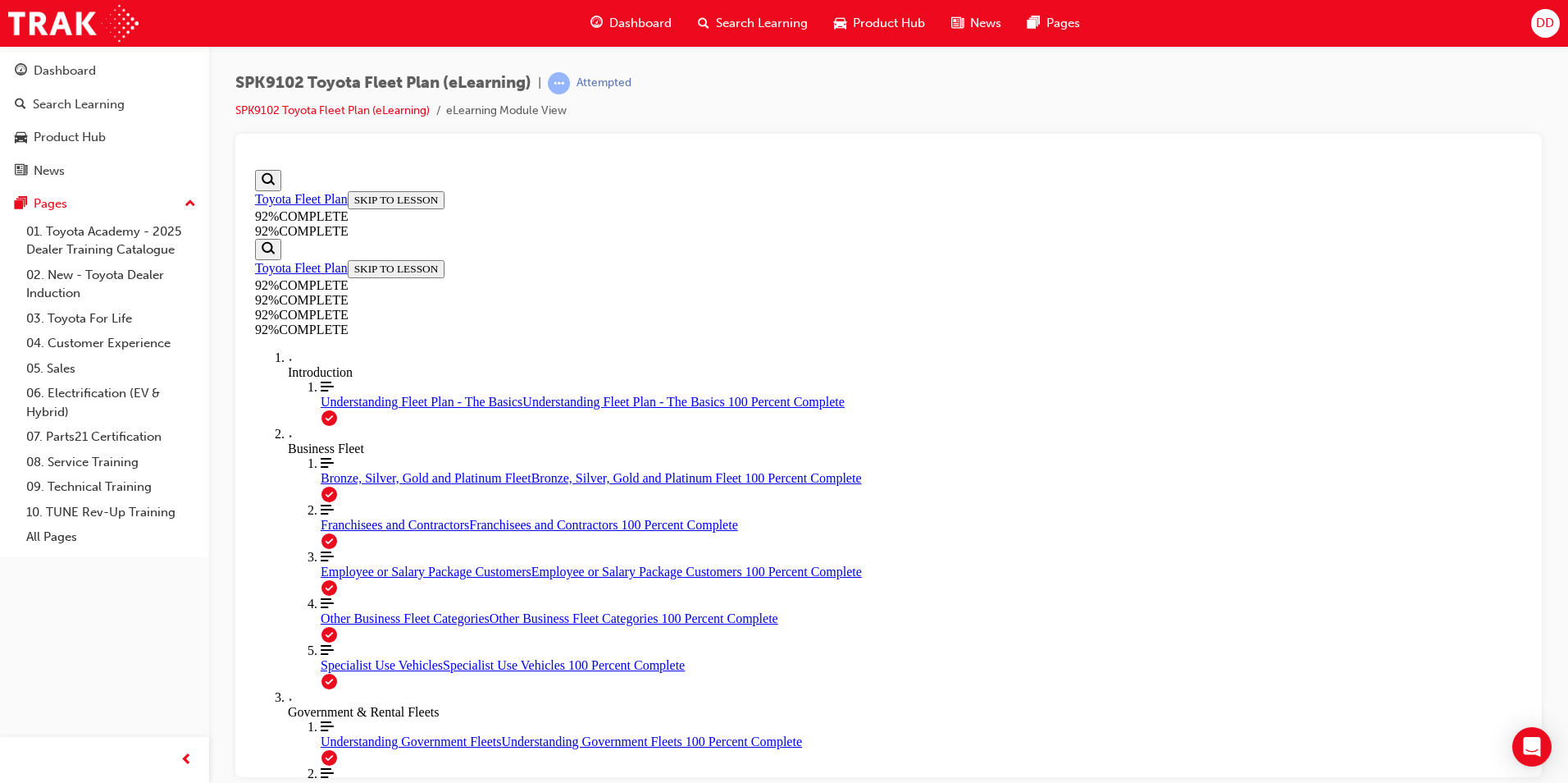
drag, startPoint x: 882, startPoint y: 604, endPoint x: 1152, endPoint y: 530, distance: 280.0
drag, startPoint x: 1050, startPoint y: 627, endPoint x: 1092, endPoint y: 627, distance: 42.0
drag, startPoint x: 919, startPoint y: 692, endPoint x: 1114, endPoint y: 705, distance: 195.4
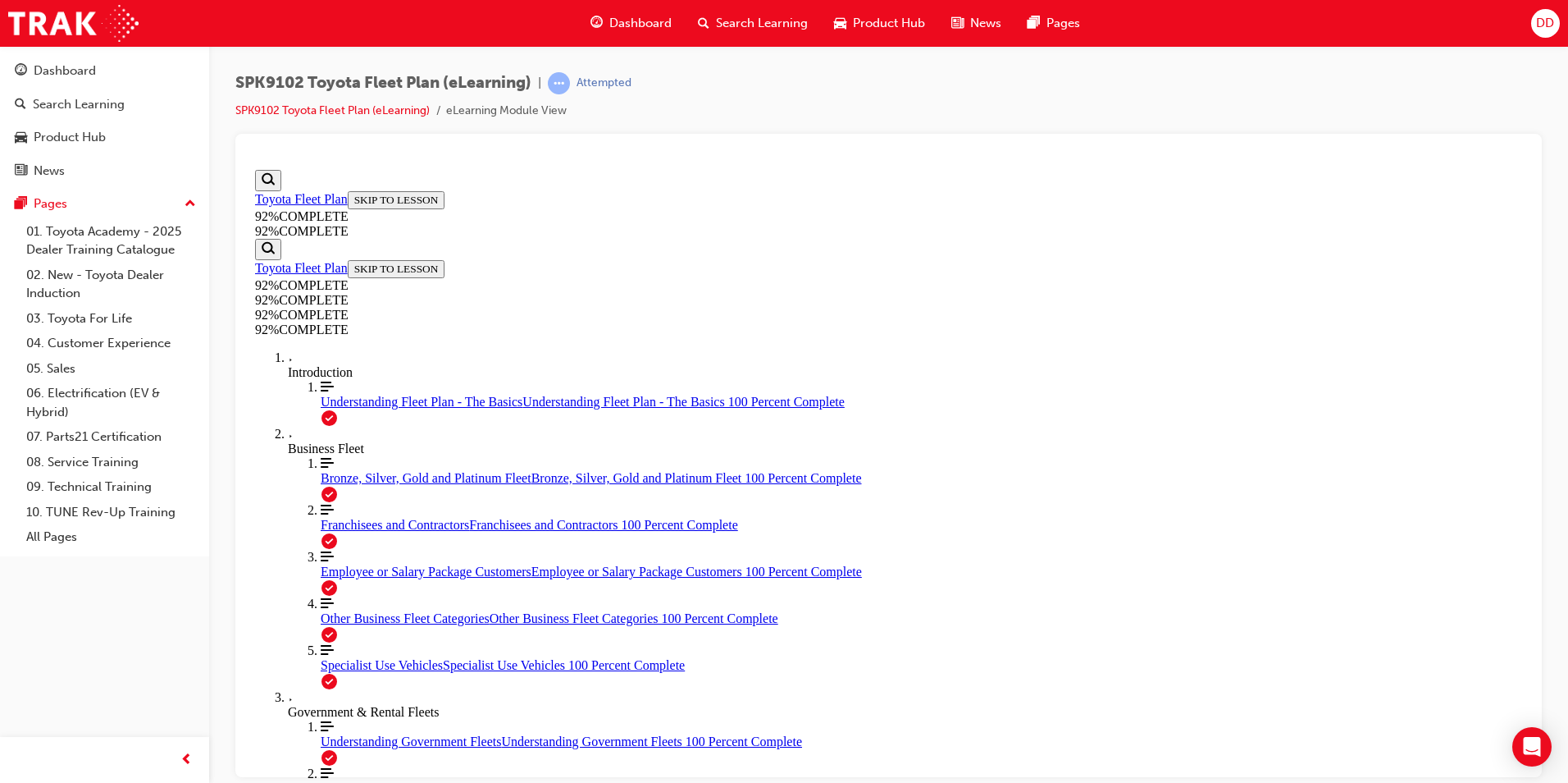
scroll to position [179, 0]
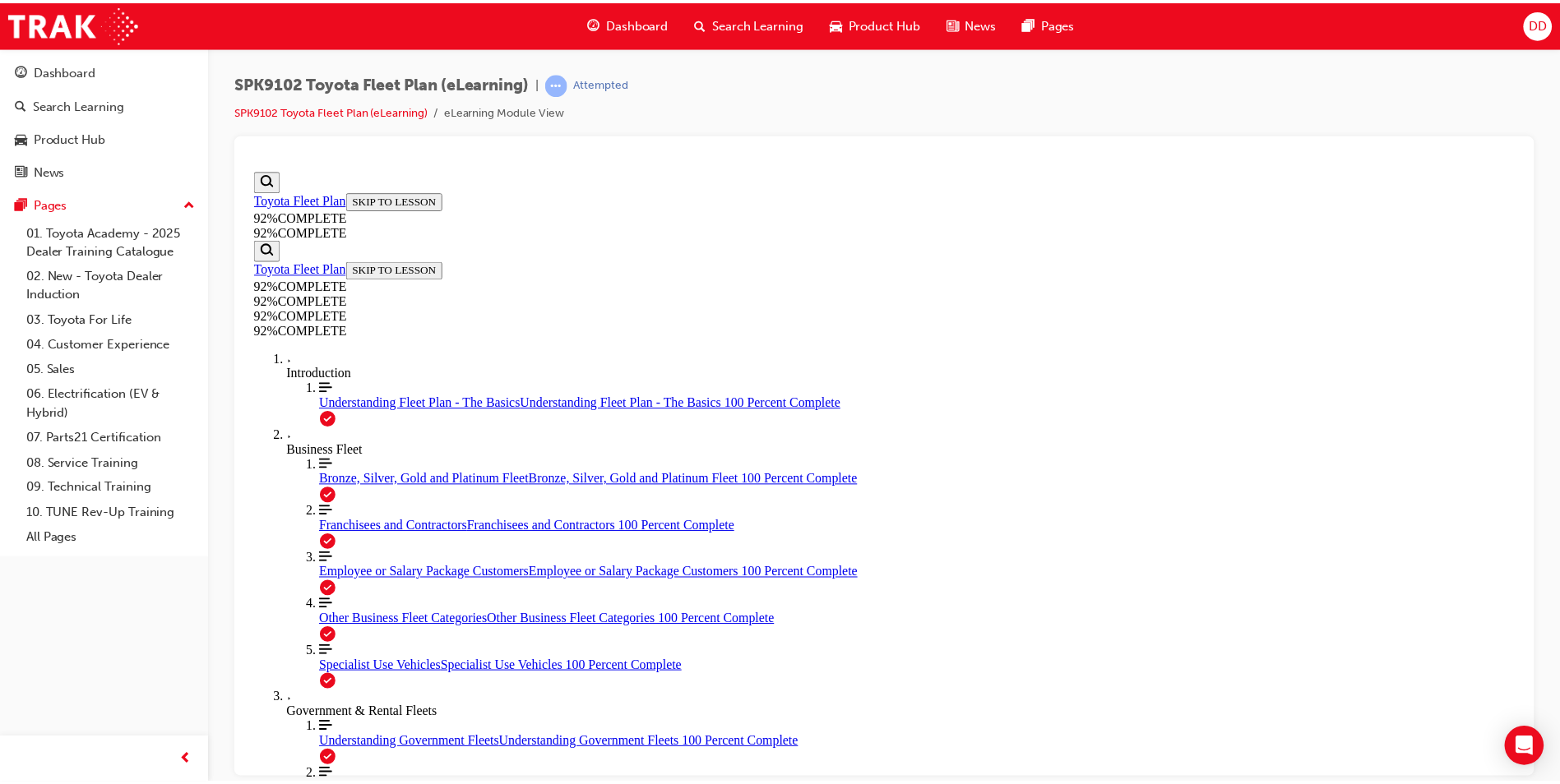
scroll to position [104, 0]
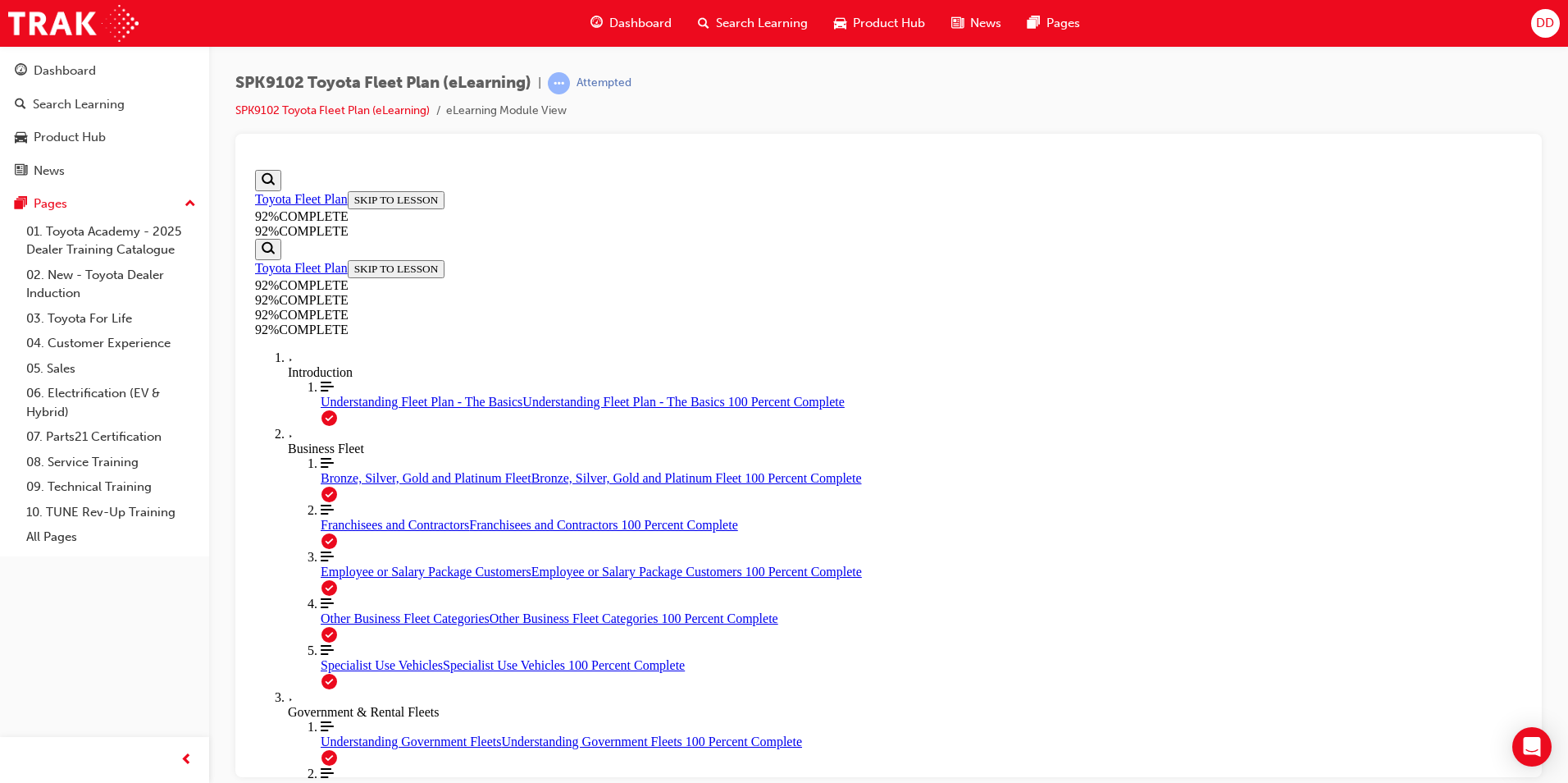
drag, startPoint x: 989, startPoint y: 717, endPoint x: 987, endPoint y: 686, distance: 31.1
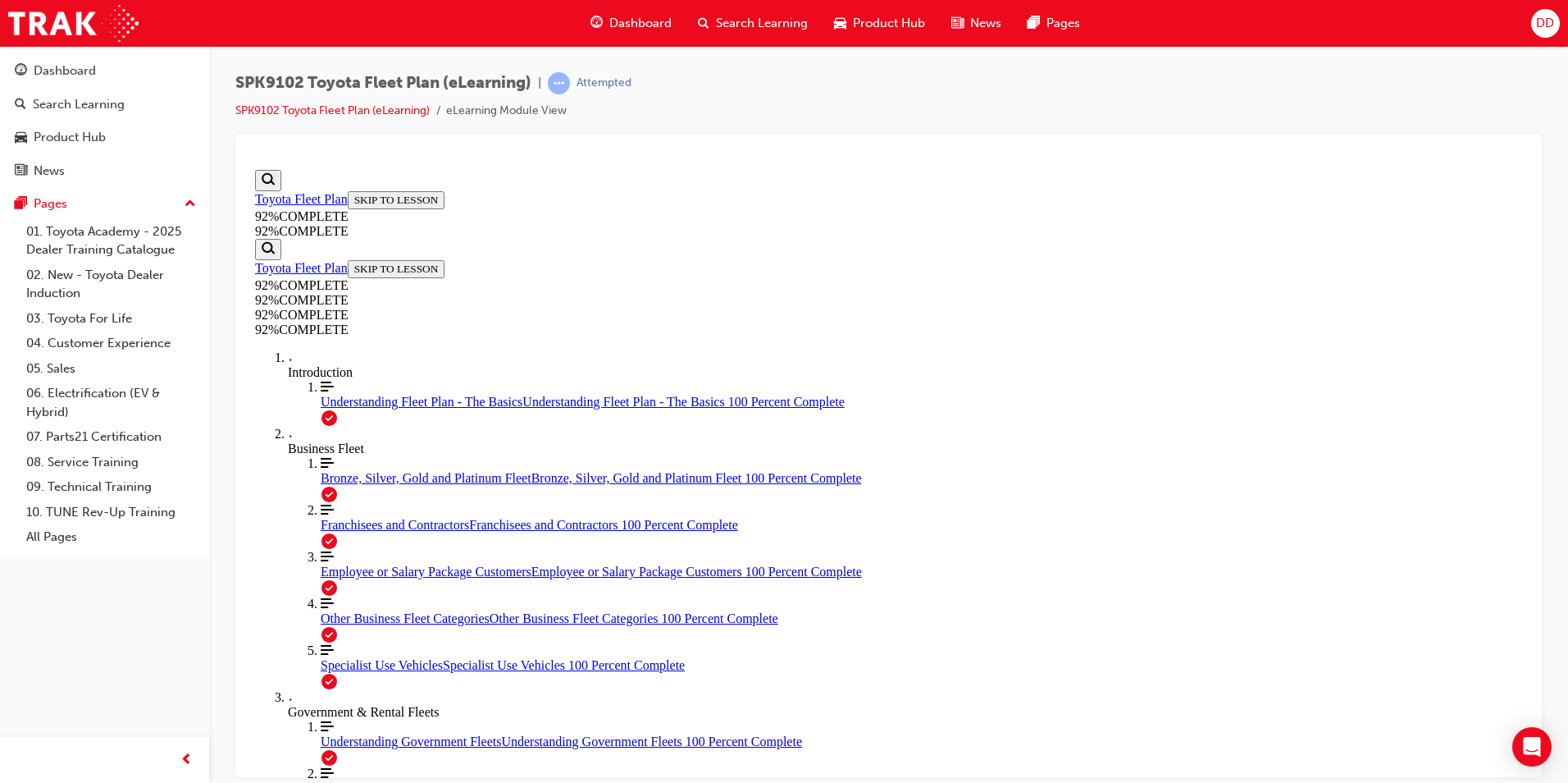
drag, startPoint x: 994, startPoint y: 524, endPoint x: 1019, endPoint y: 467, distance: 62.2
drag, startPoint x: 1063, startPoint y: 576, endPoint x: 1073, endPoint y: 630, distance: 54.9
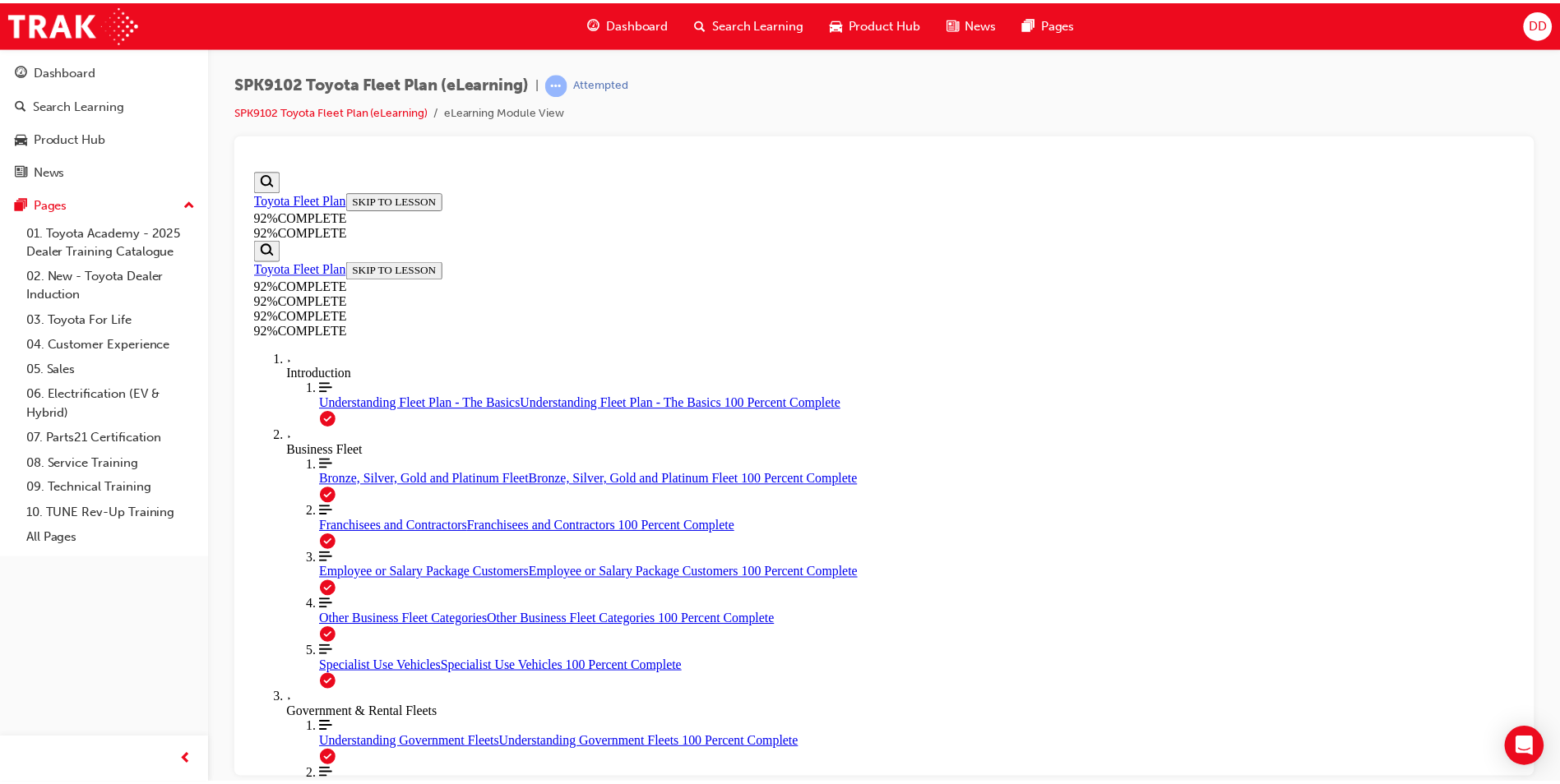
scroll to position [59, 0]
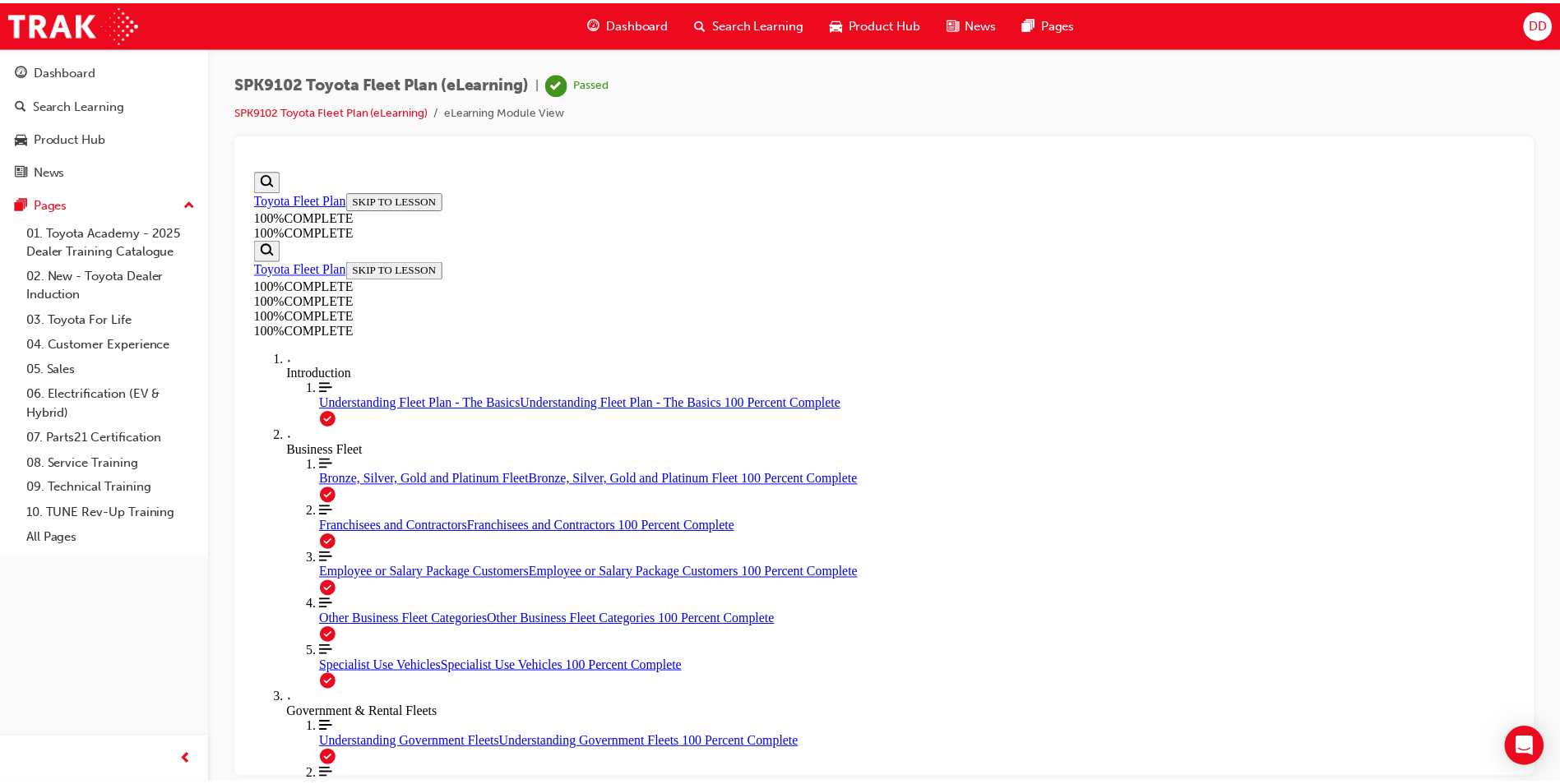
scroll to position [0, 0]
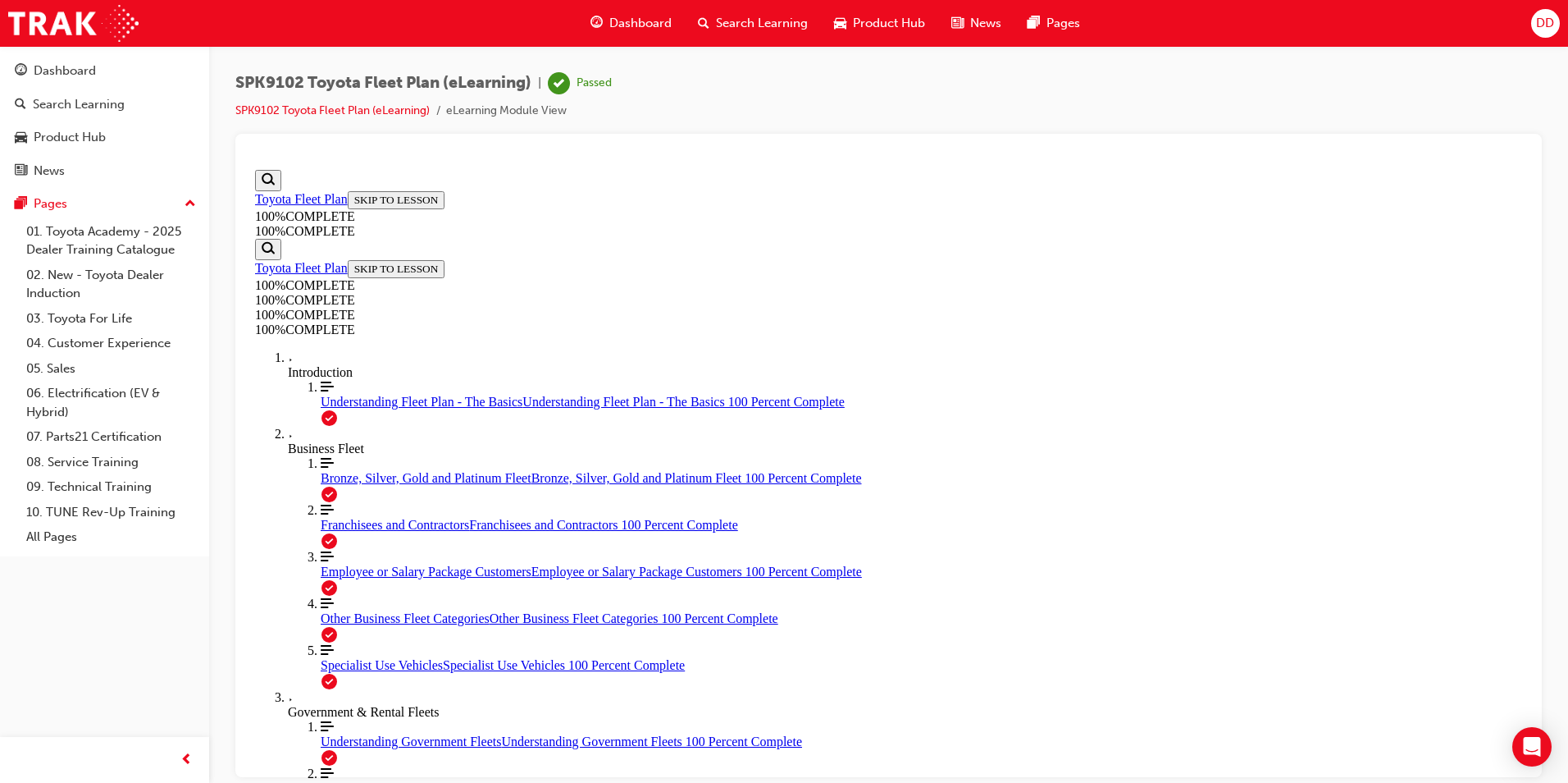
click at [644, 21] on span "Dashboard" at bounding box center [641, 23] width 62 height 19
